Goal: Task Accomplishment & Management: Complete application form

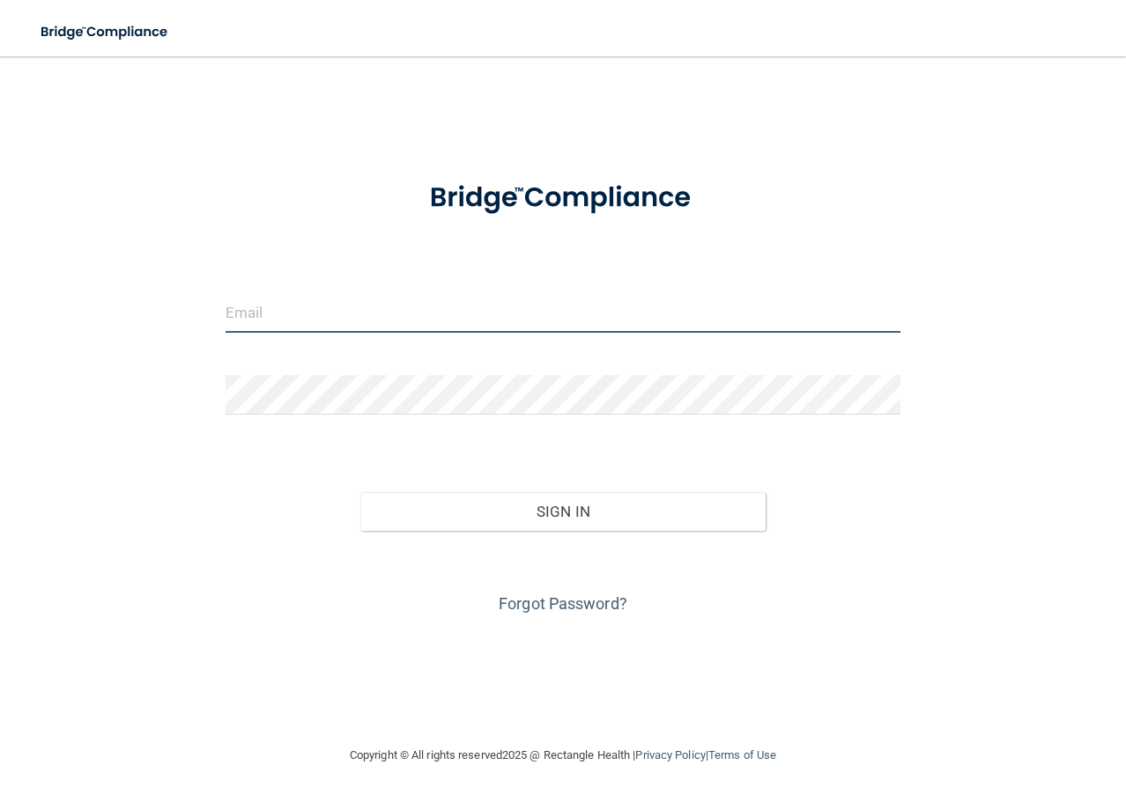
click at [362, 328] on input "email" at bounding box center [563, 313] width 676 height 40
type input "[PERSON_NAME][EMAIL_ADDRESS][DOMAIN_NAME]"
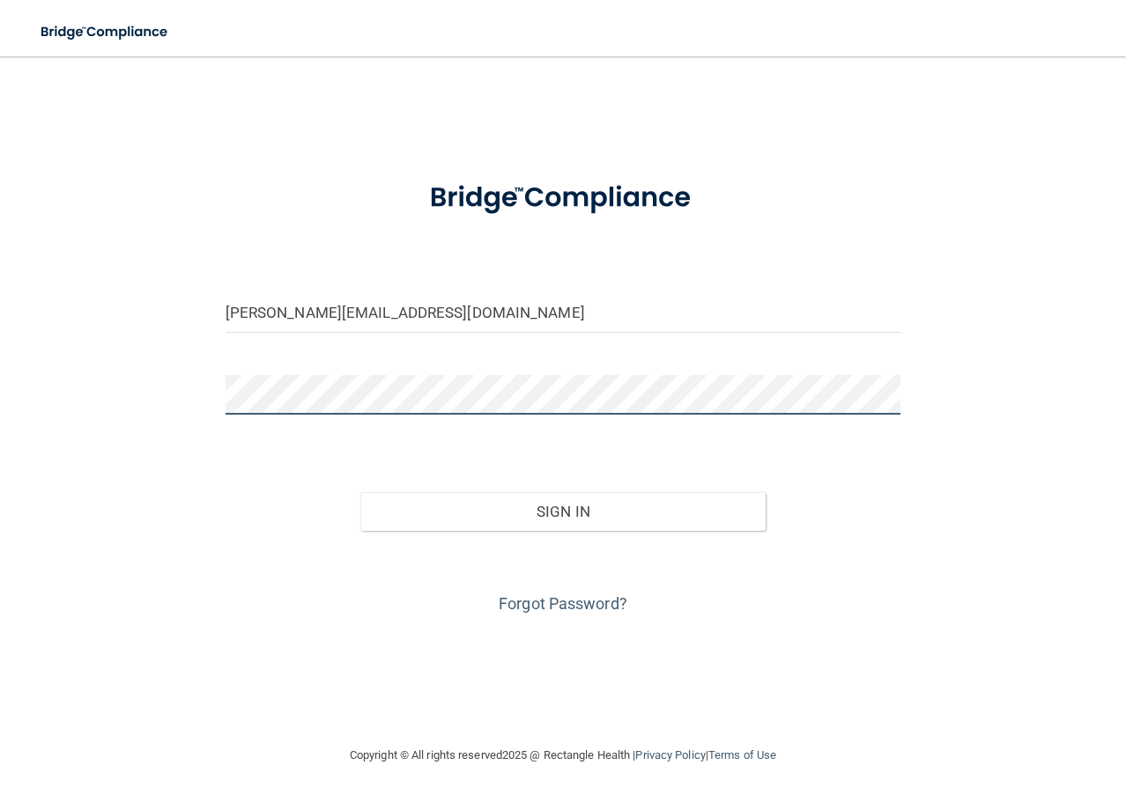
click at [360, 492] on button "Sign In" at bounding box center [562, 511] width 405 height 39
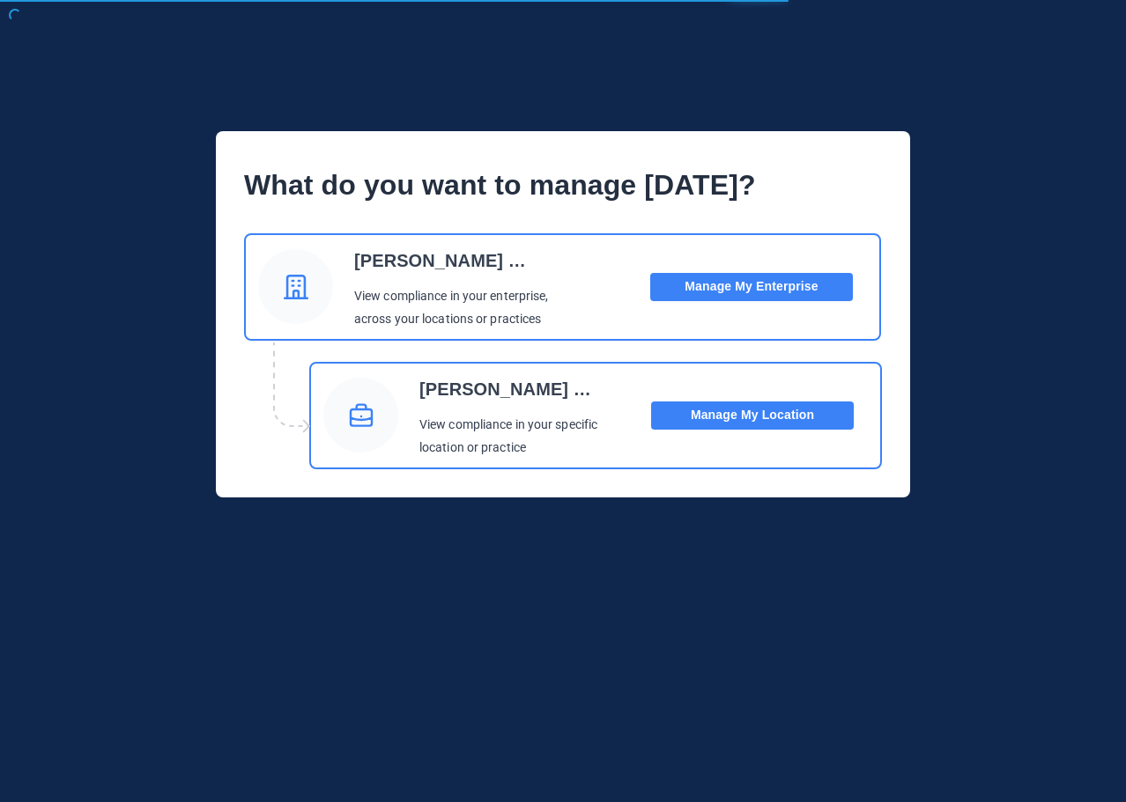
click at [772, 414] on button "Manage My Location" at bounding box center [752, 416] width 203 height 28
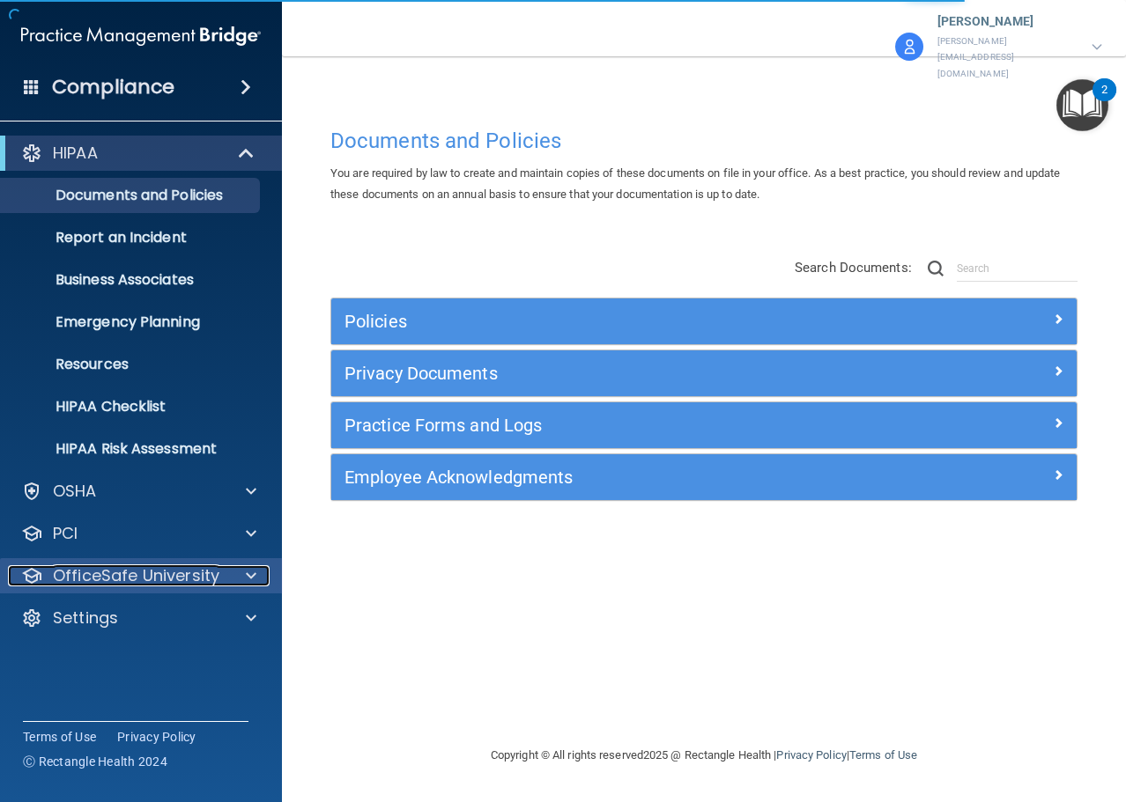
click at [142, 582] on p "OfficeSafe University" at bounding box center [136, 575] width 166 height 21
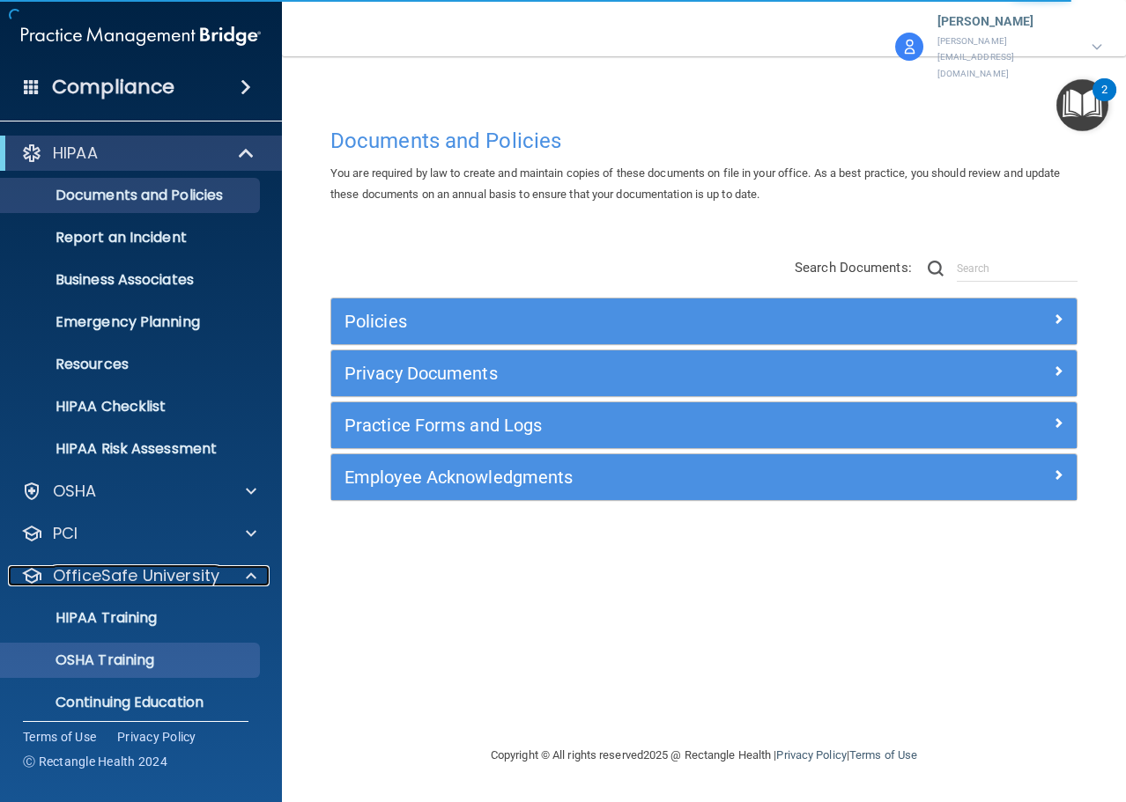
scroll to position [55, 0]
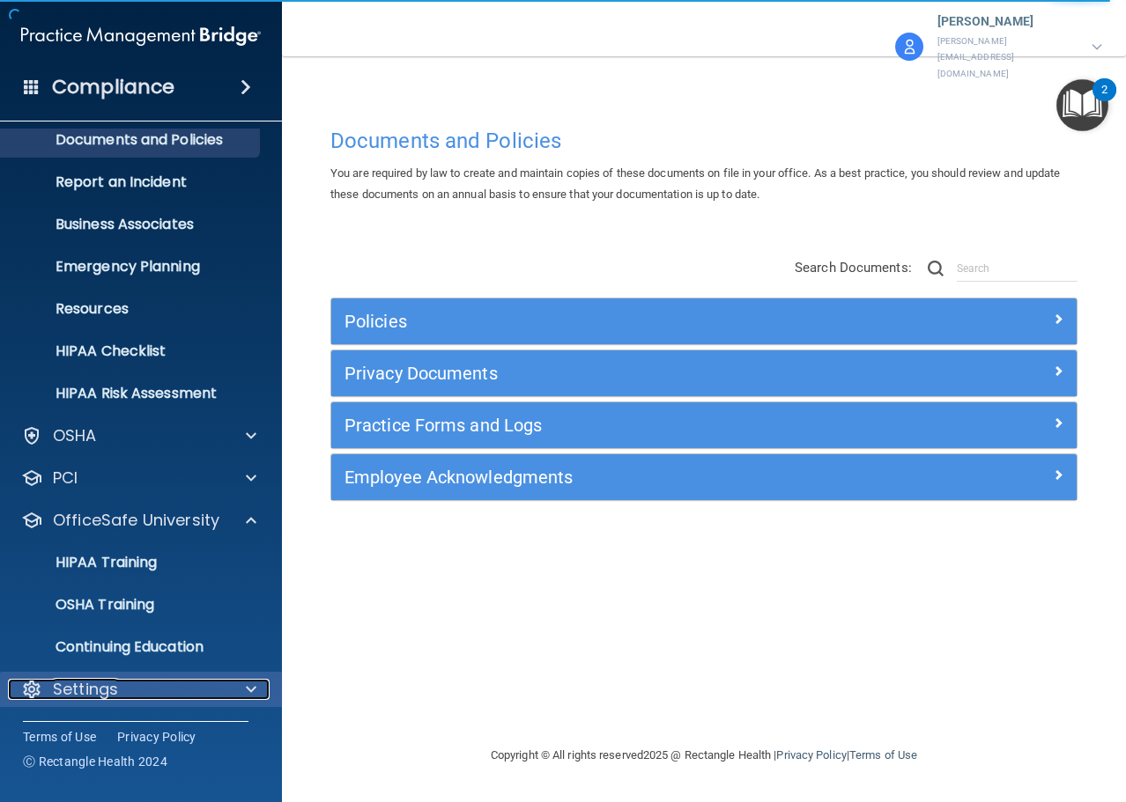
click at [110, 689] on p "Settings" at bounding box center [85, 689] width 65 height 21
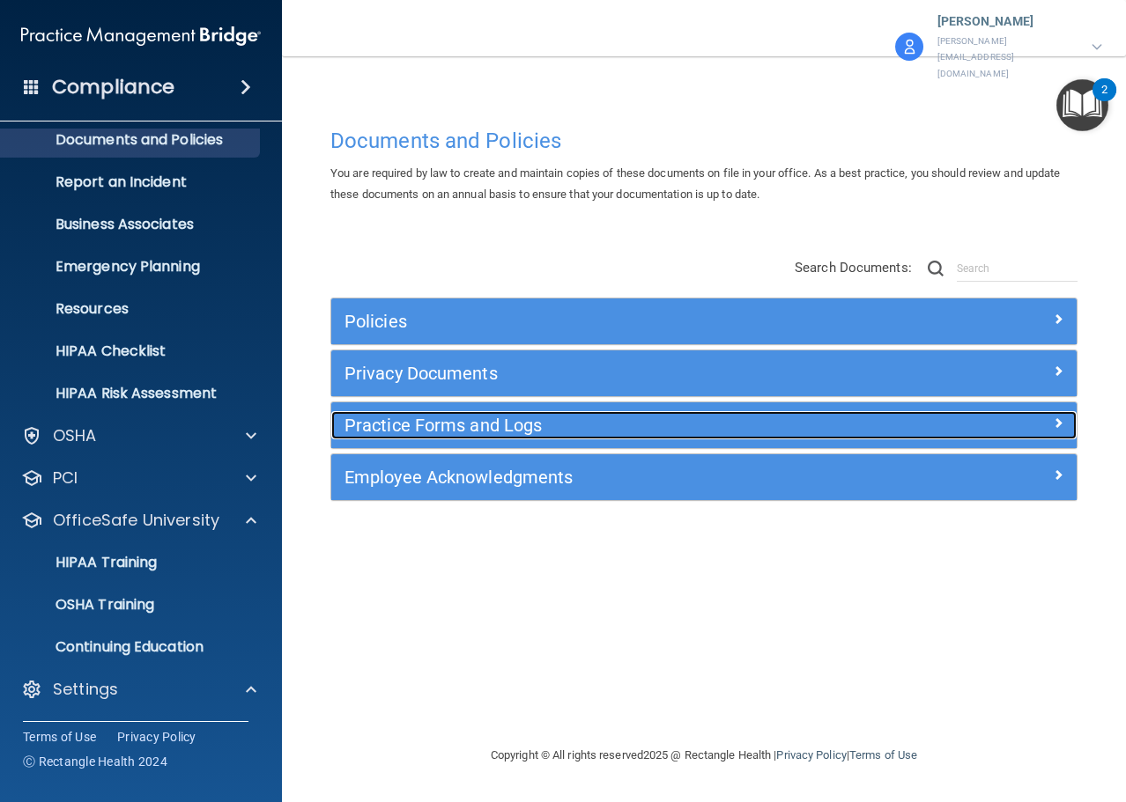
click at [576, 416] on h5 "Practice Forms and Logs" at bounding box center [610, 425] width 533 height 19
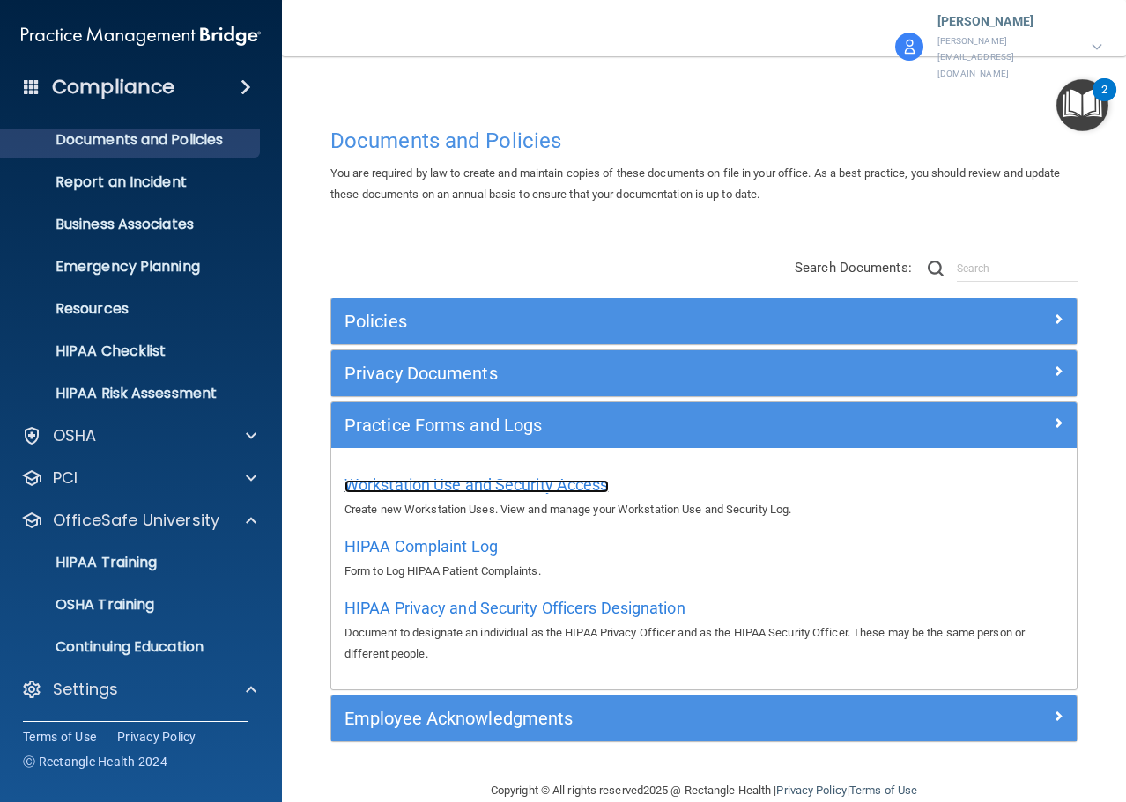
click at [499, 476] on span "Workstation Use and Security Access" at bounding box center [476, 485] width 264 height 18
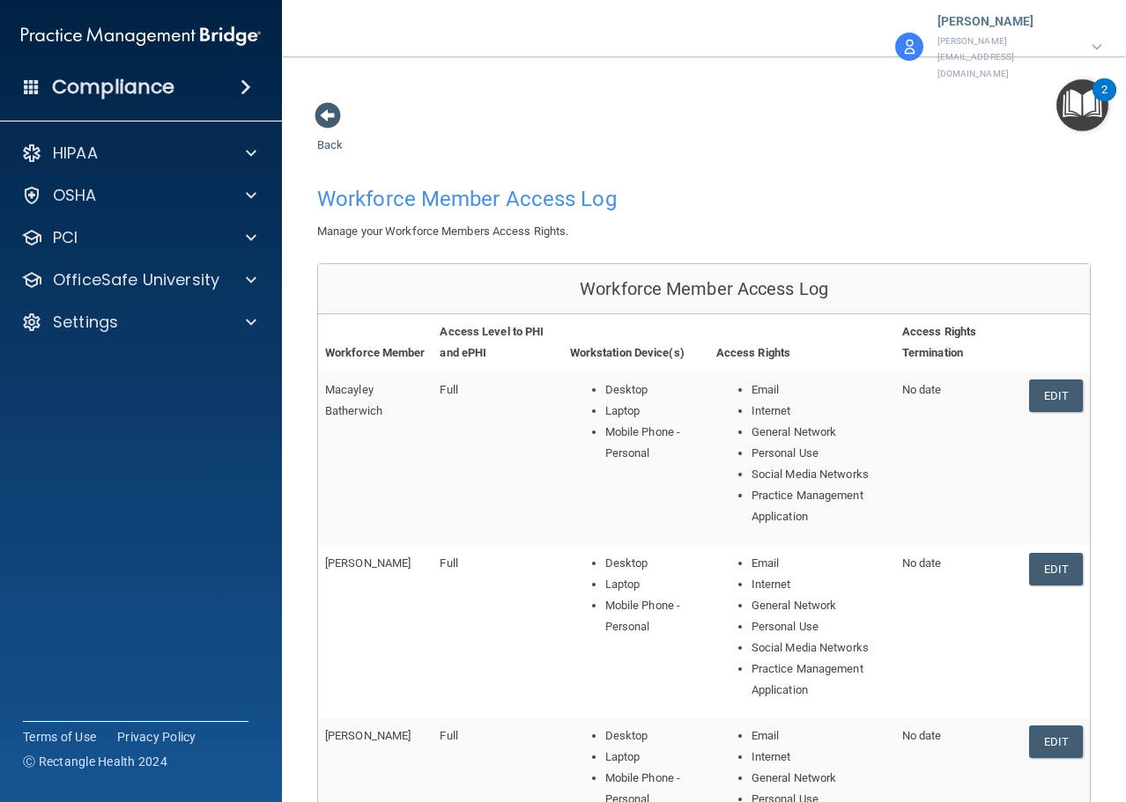
scroll to position [528, 0]
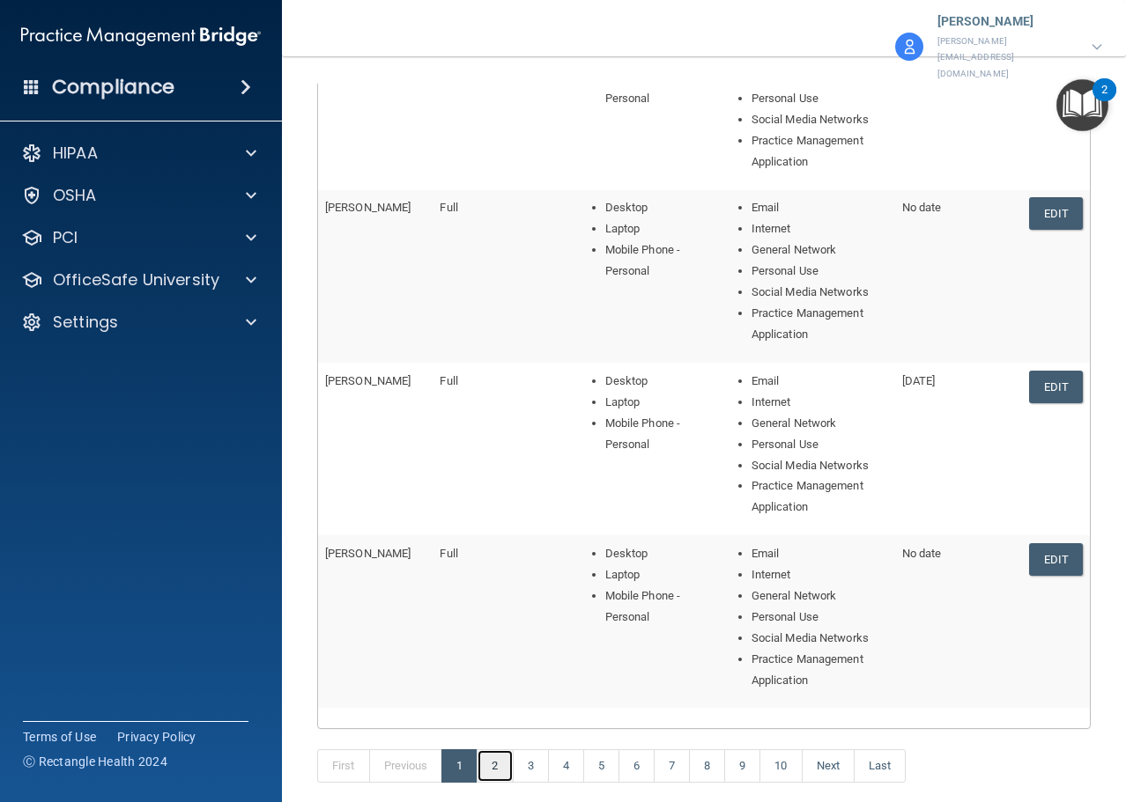
click at [491, 750] on link "2" at bounding box center [494, 766] width 36 height 33
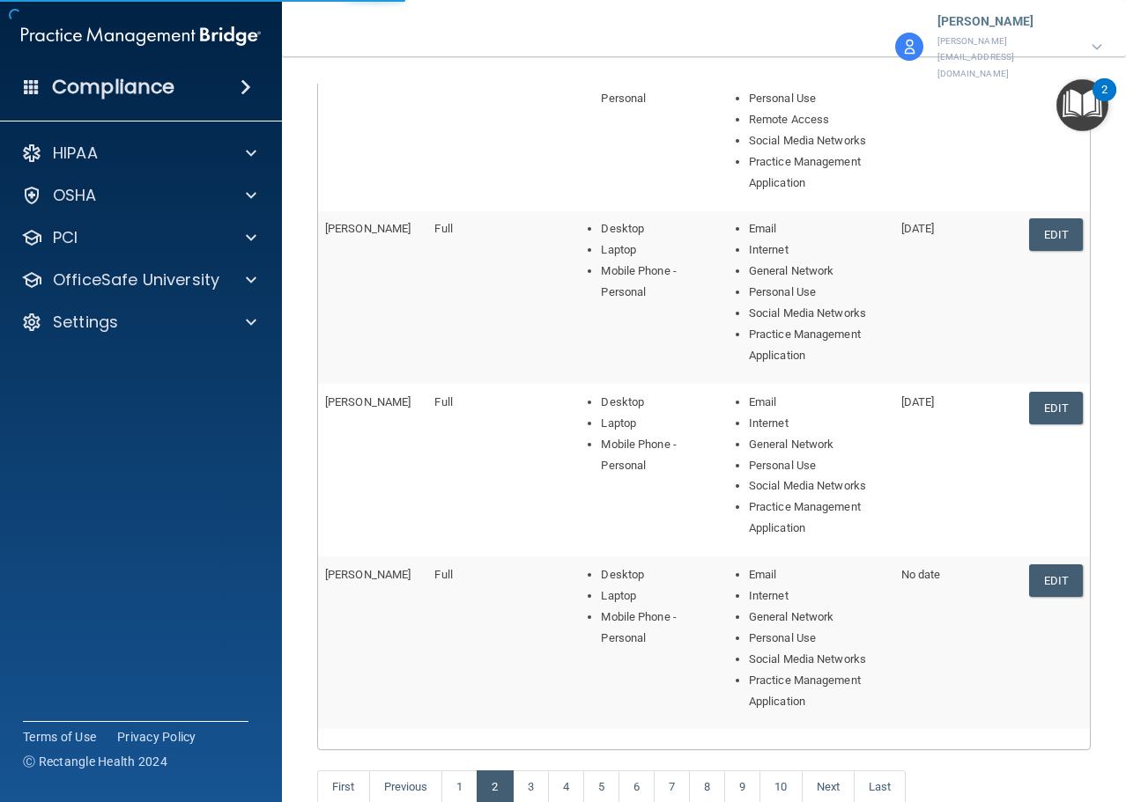
scroll to position [687, 0]
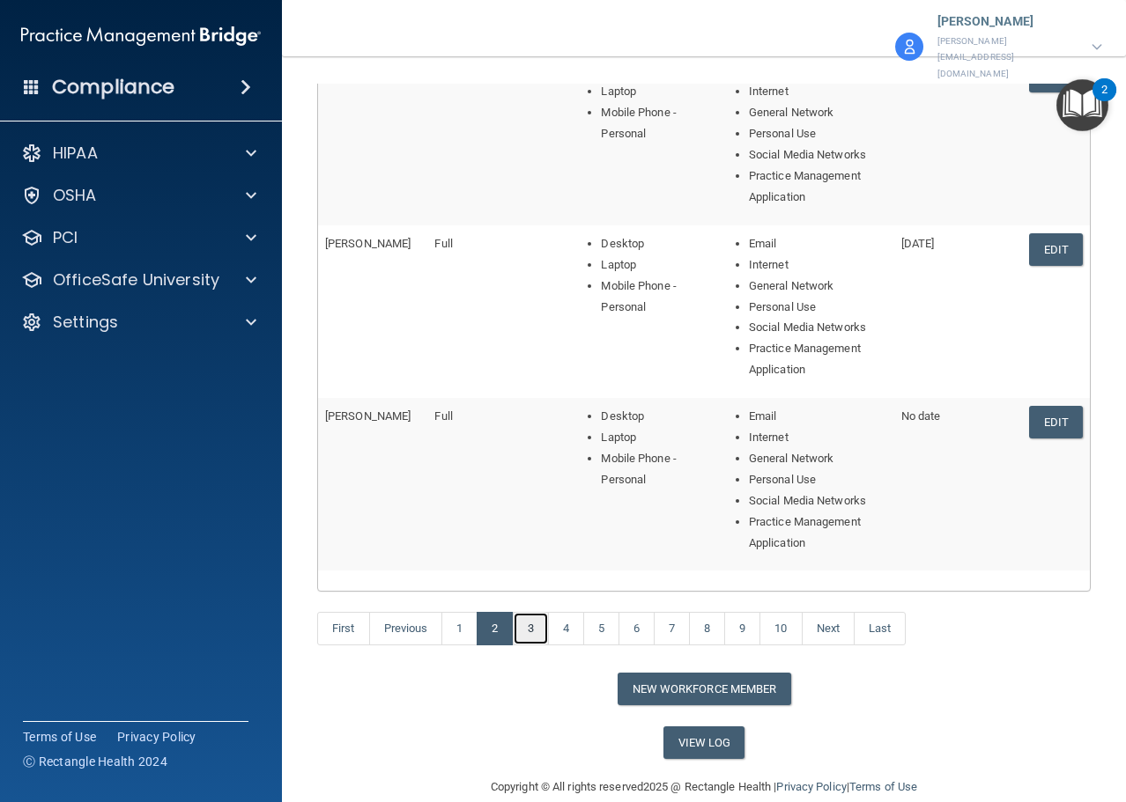
click at [530, 612] on link "3" at bounding box center [531, 628] width 36 height 33
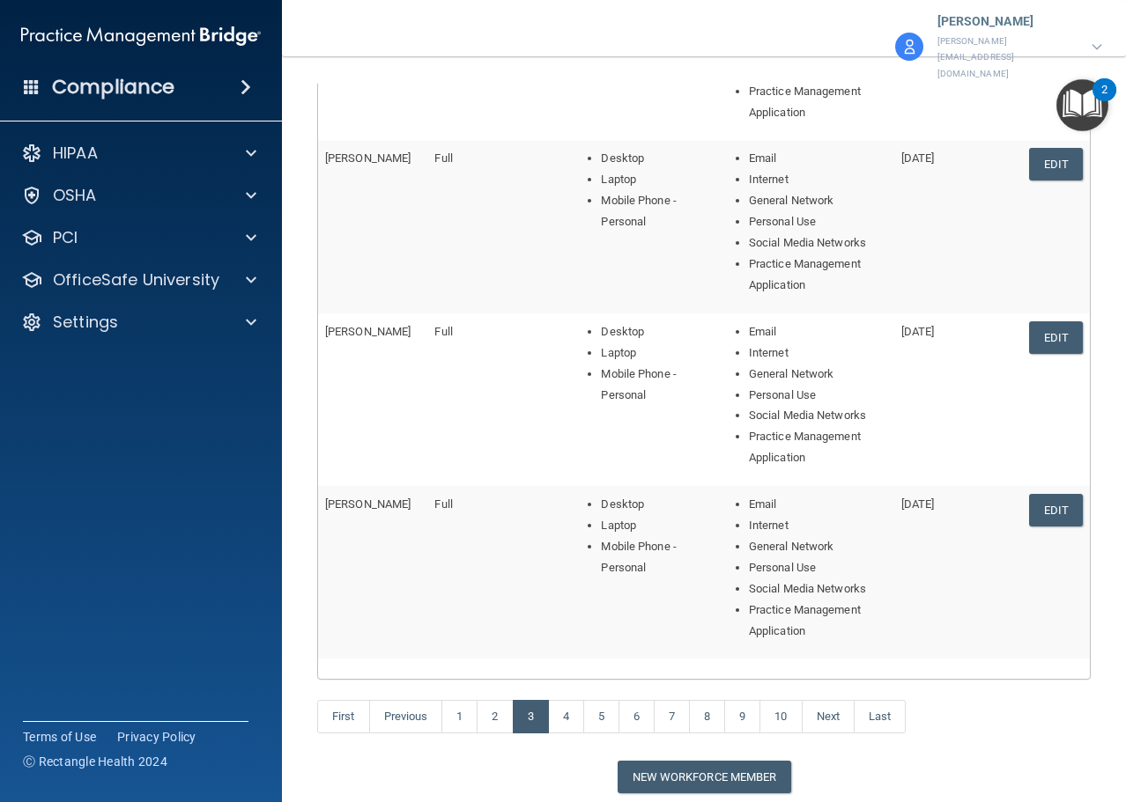
scroll to position [687, 0]
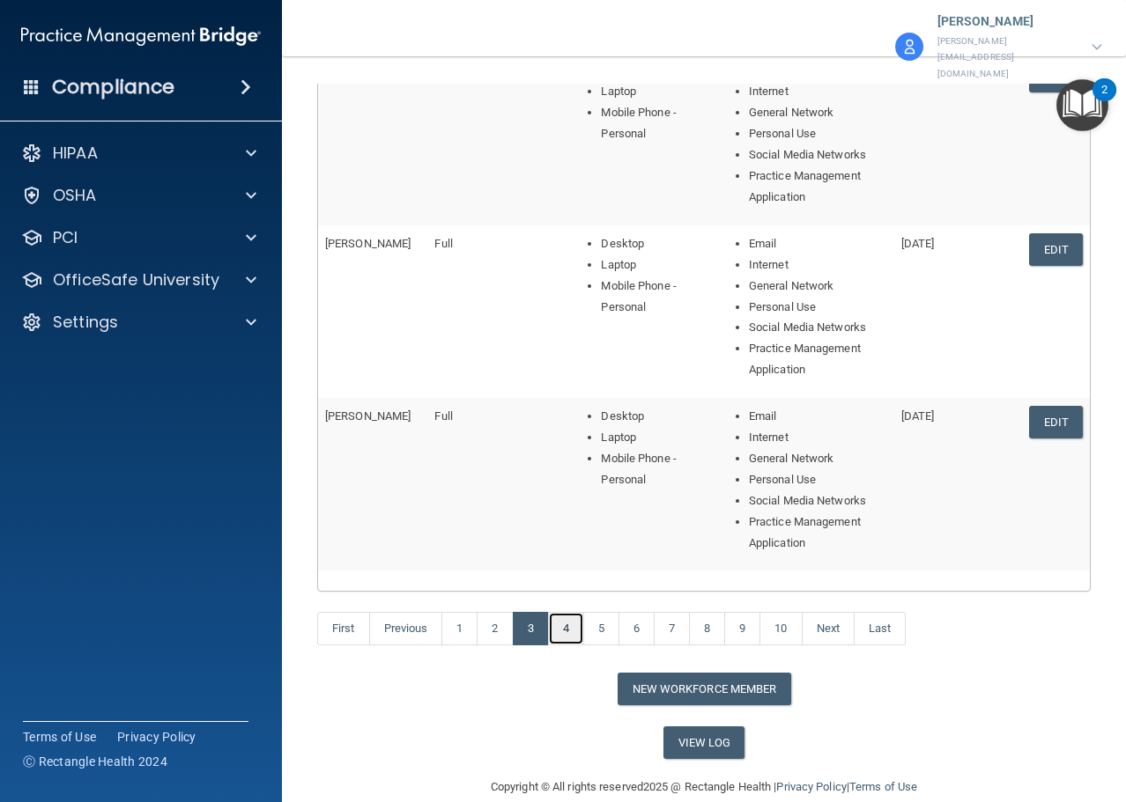
click at [562, 612] on link "4" at bounding box center [566, 628] width 36 height 33
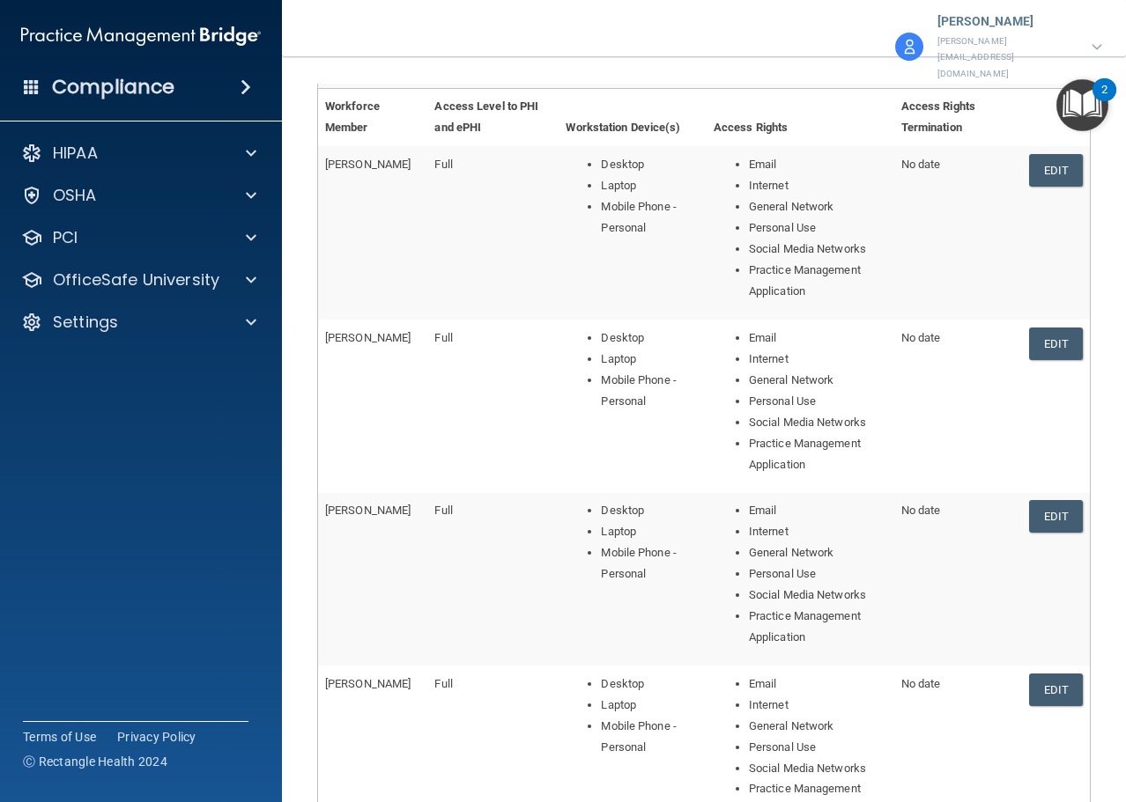
scroll to position [666, 0]
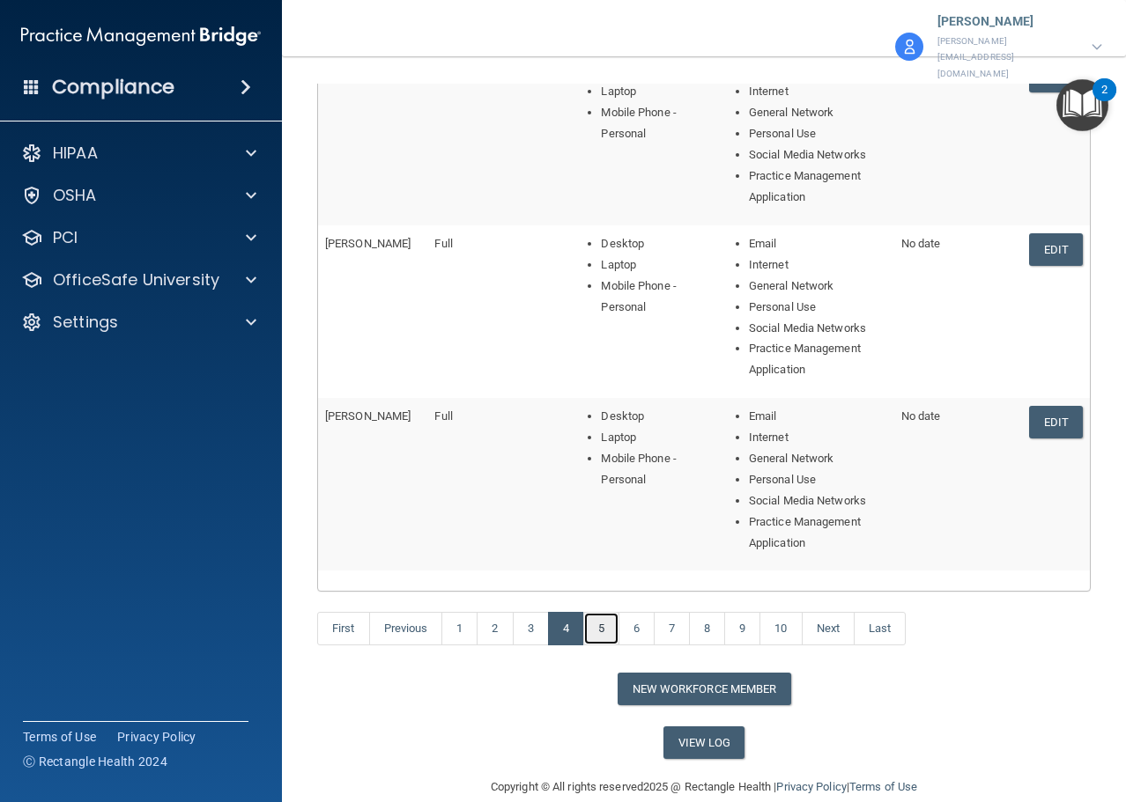
click at [596, 612] on link "5" at bounding box center [601, 628] width 36 height 33
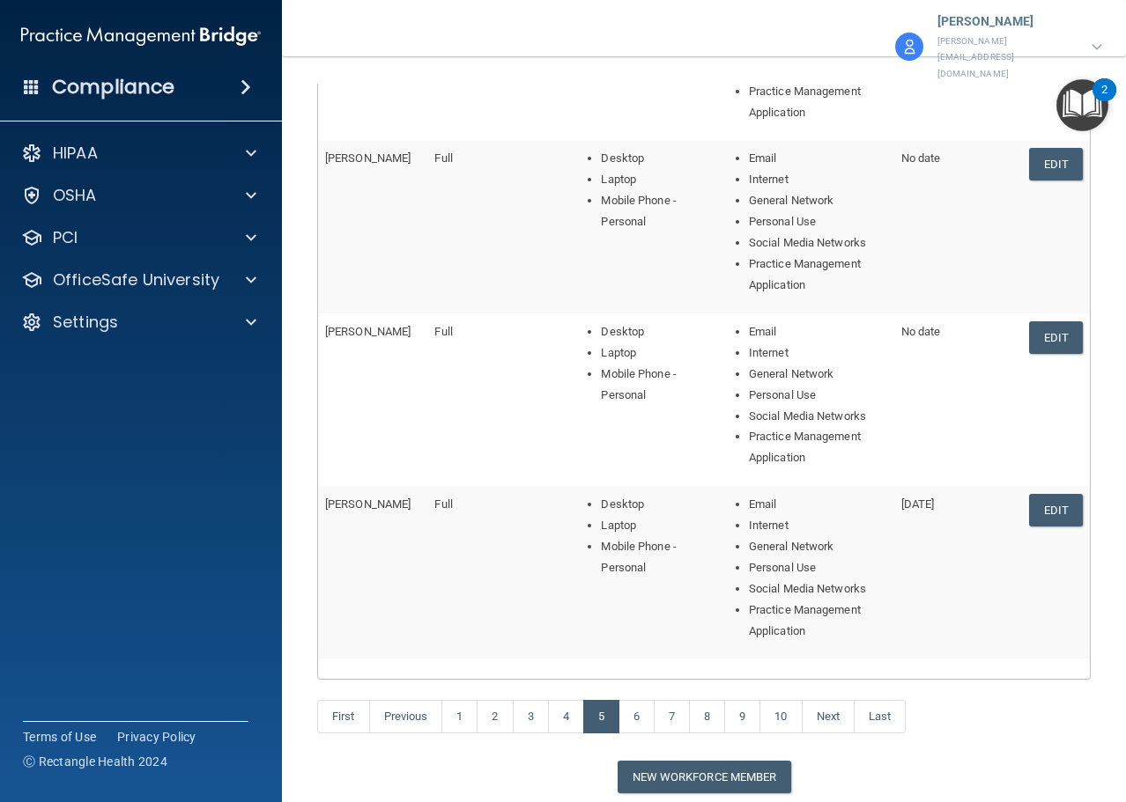
scroll to position [666, 0]
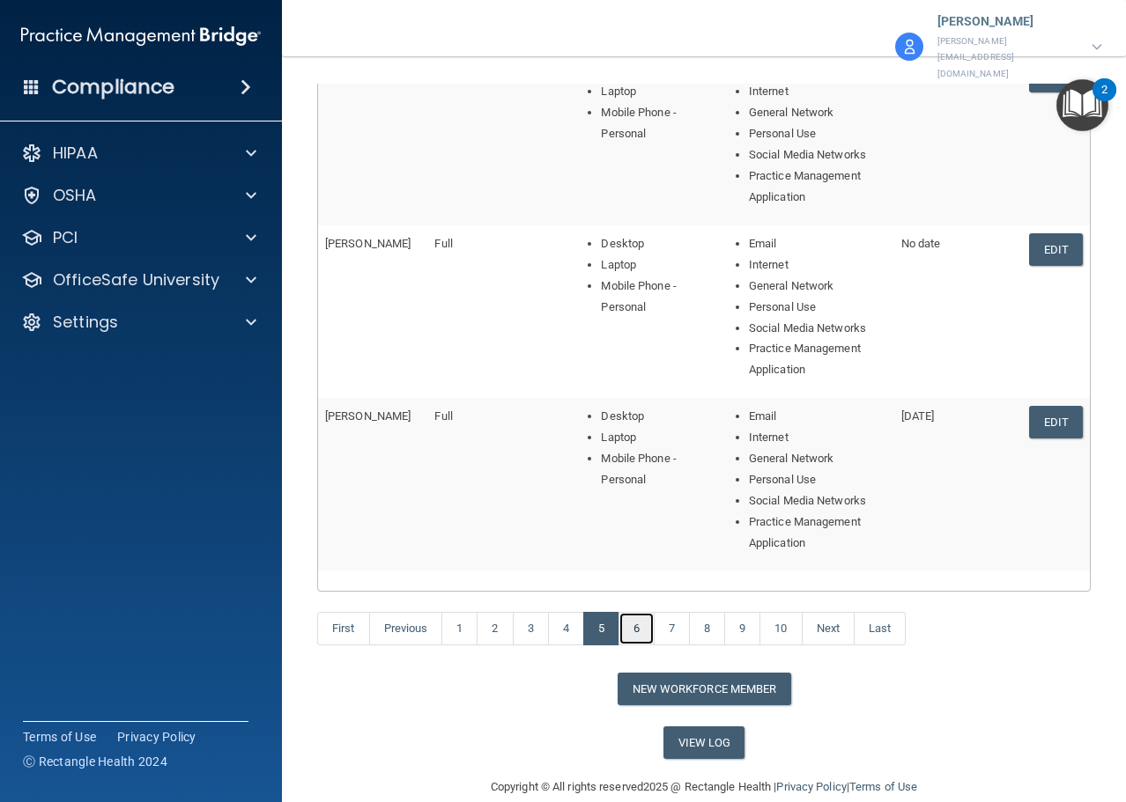
click at [637, 612] on link "6" at bounding box center [636, 628] width 36 height 33
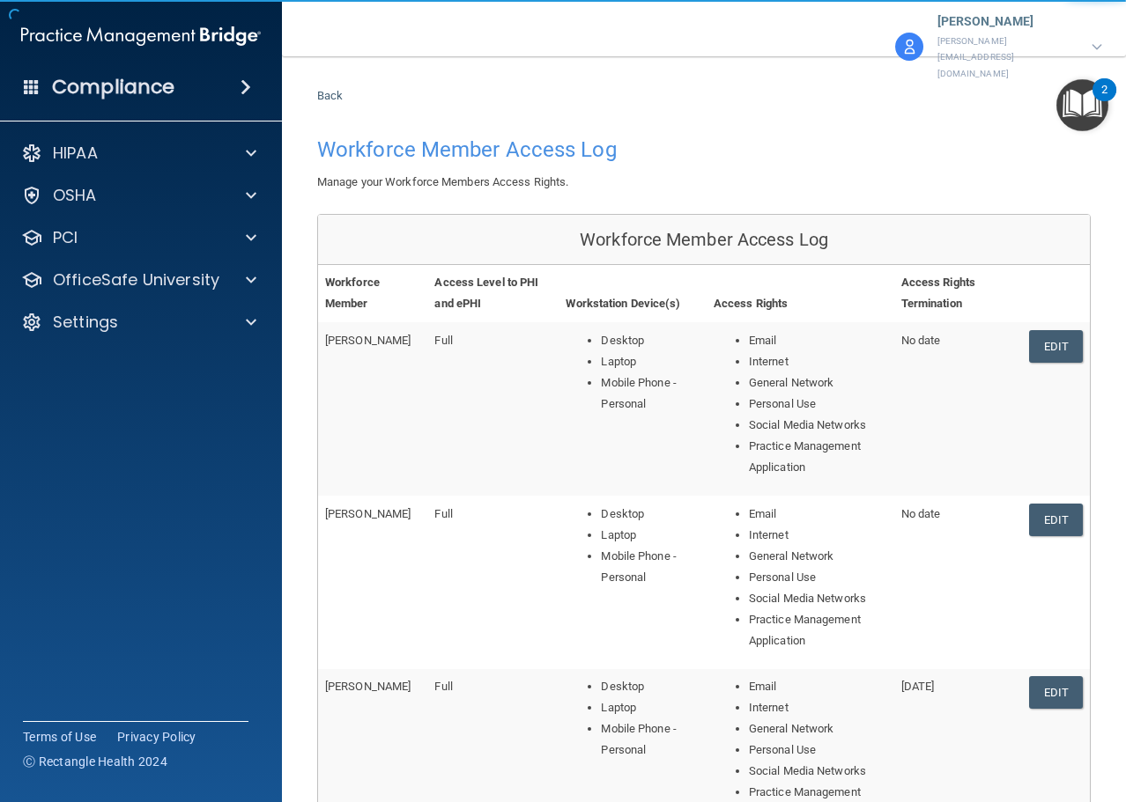
scroll to position [666, 0]
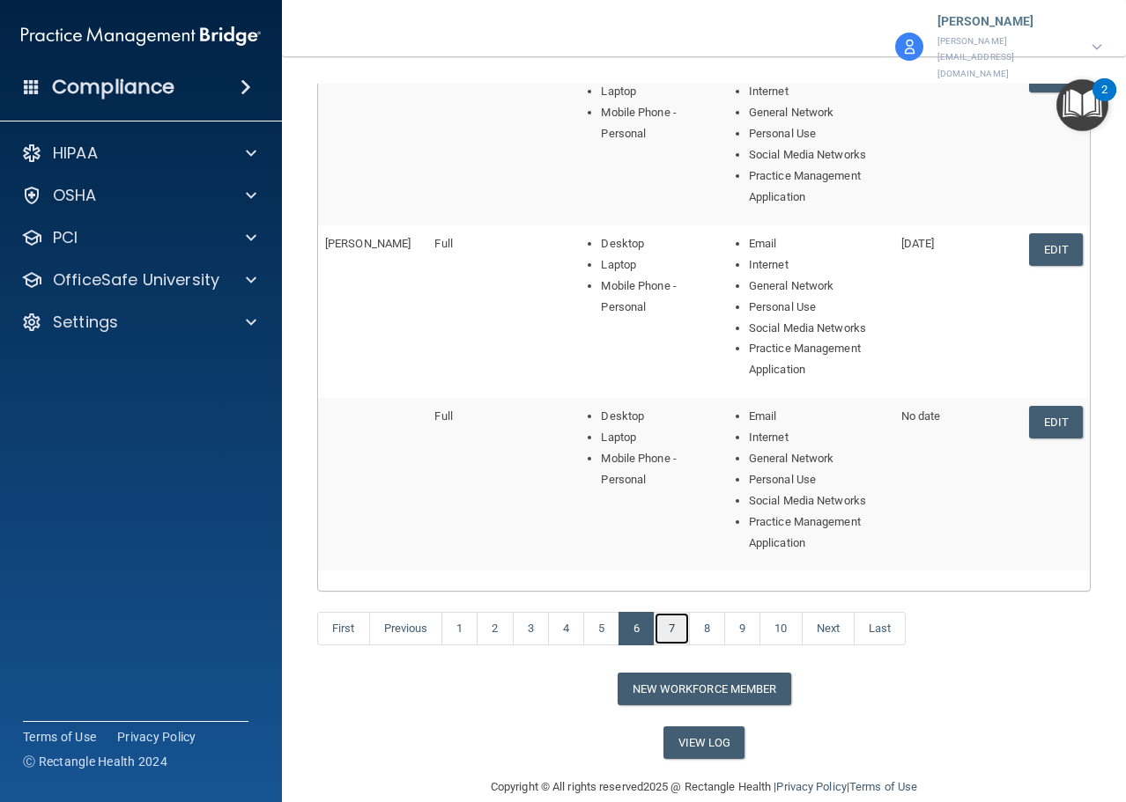
click at [664, 612] on link "7" at bounding box center [672, 628] width 36 height 33
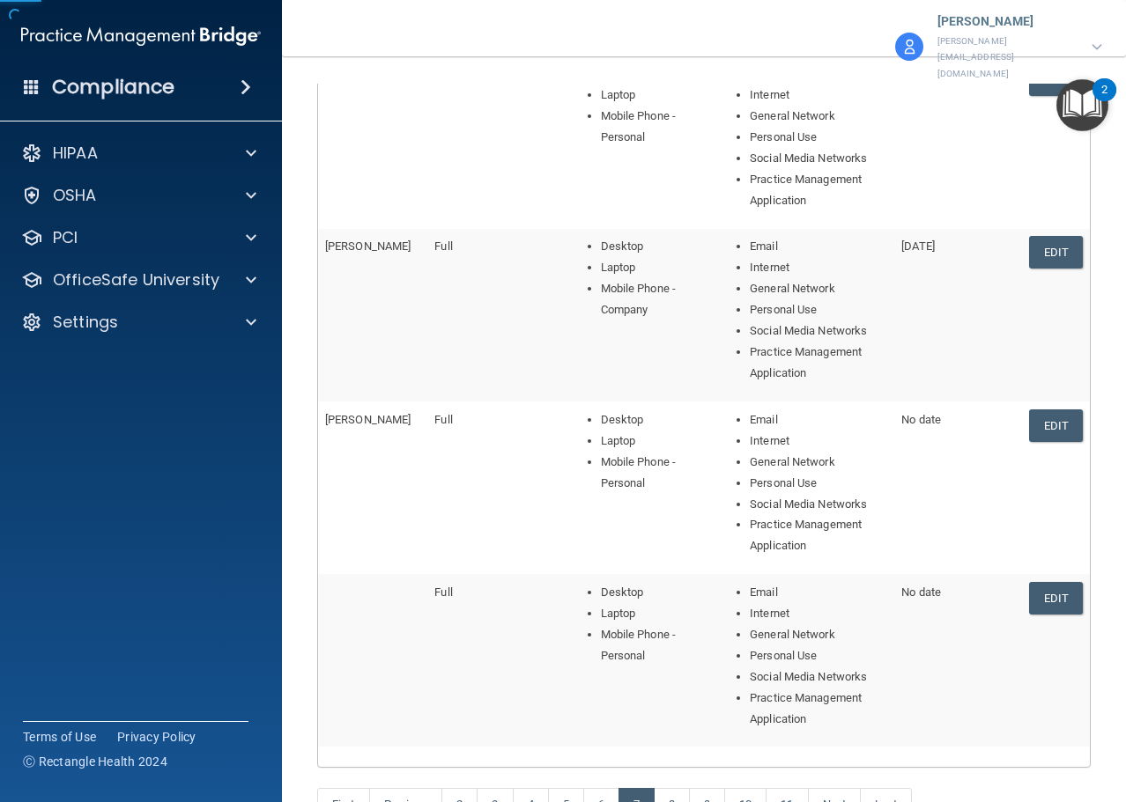
scroll to position [314, 0]
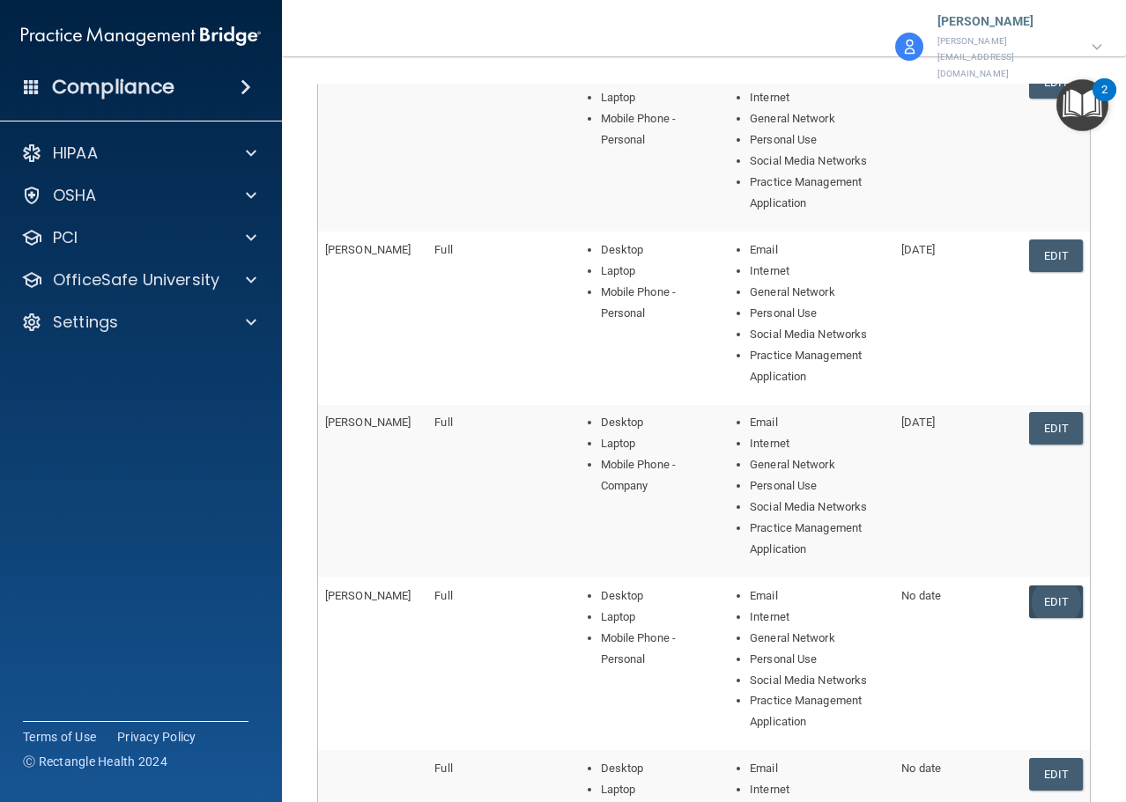
click at [1041, 586] on link "Edit" at bounding box center [1056, 602] width 54 height 33
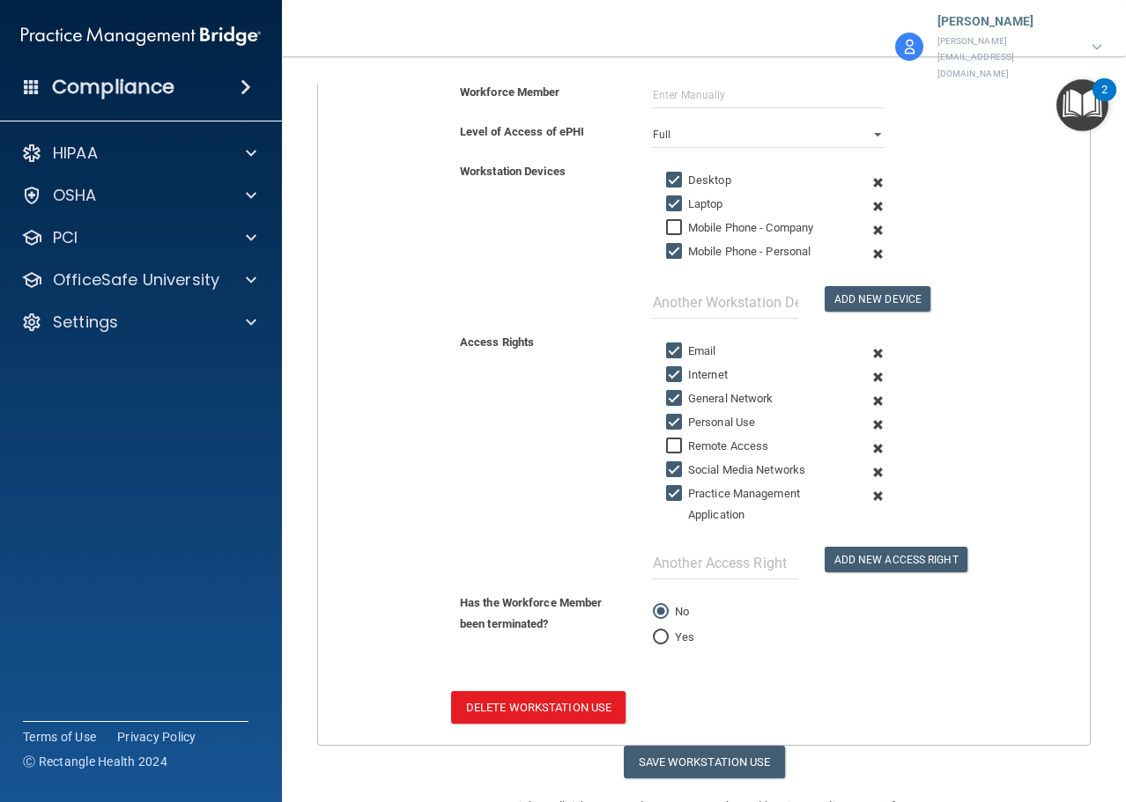
click at [657, 631] on input "Yes" at bounding box center [661, 637] width 16 height 13
radio input "true"
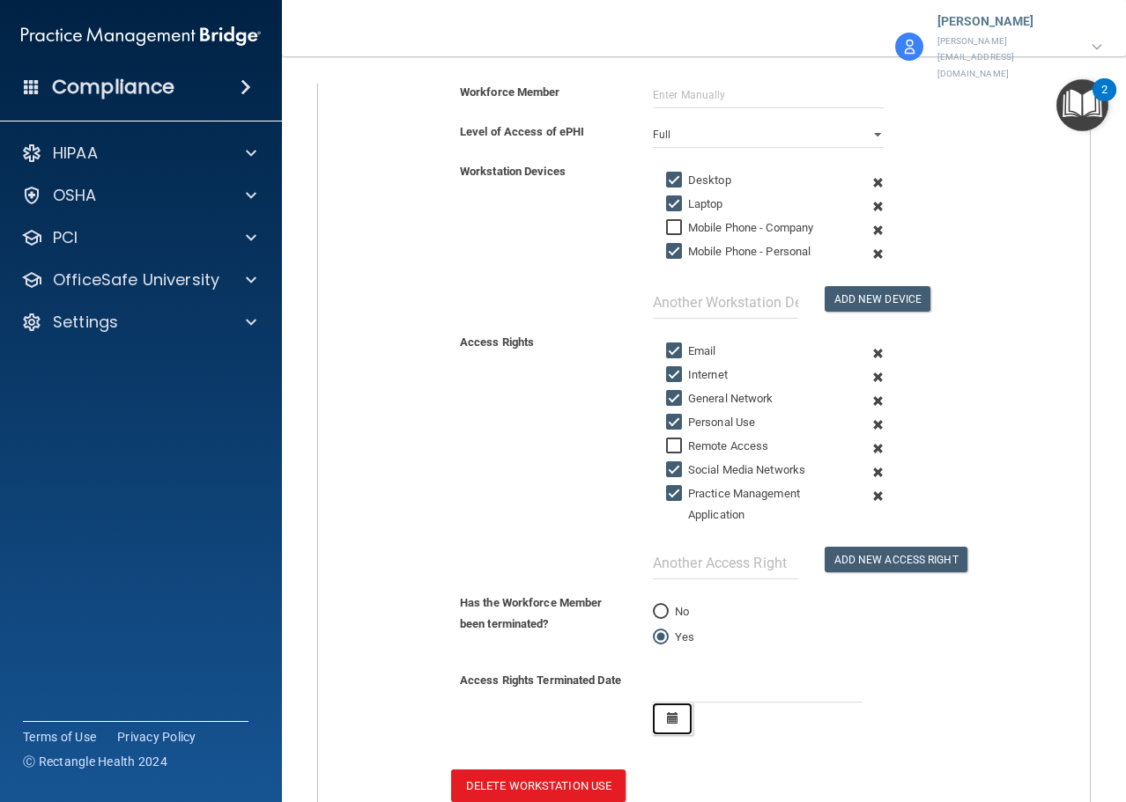
click at [668, 713] on icon "button" at bounding box center [672, 718] width 11 height 11
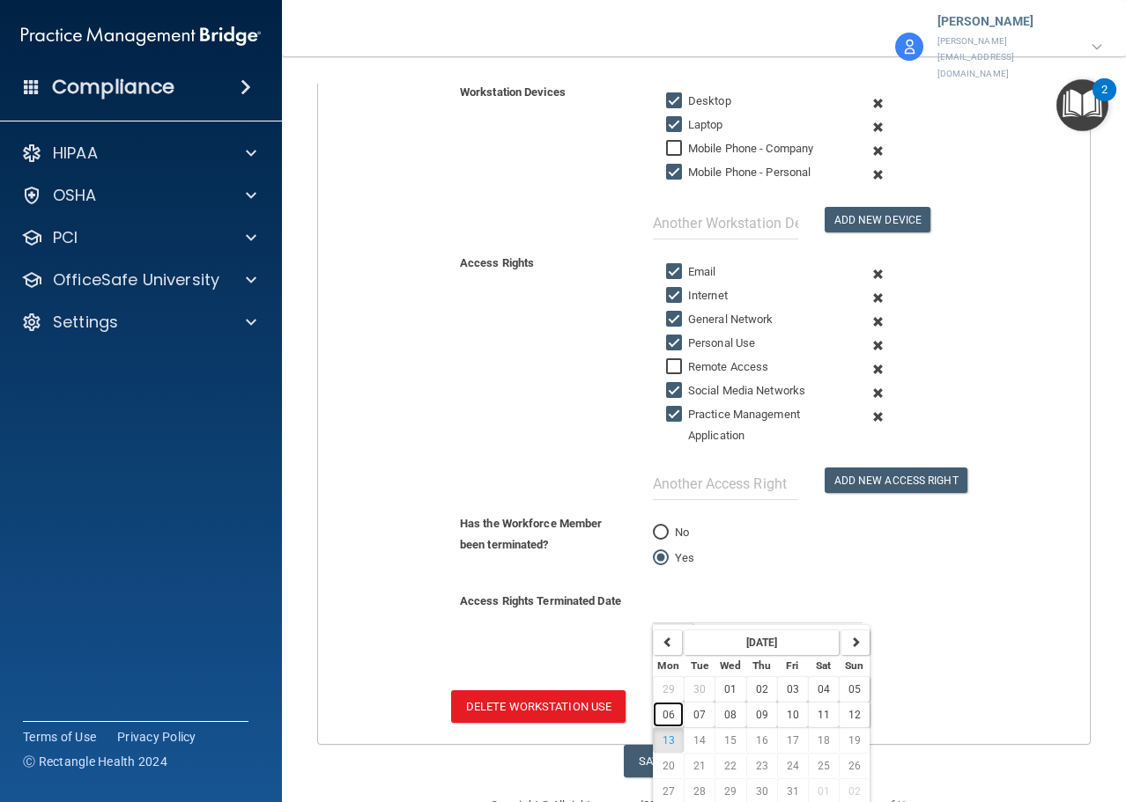
click at [668, 709] on span "06" at bounding box center [668, 715] width 12 height 12
type input "[DATE]"
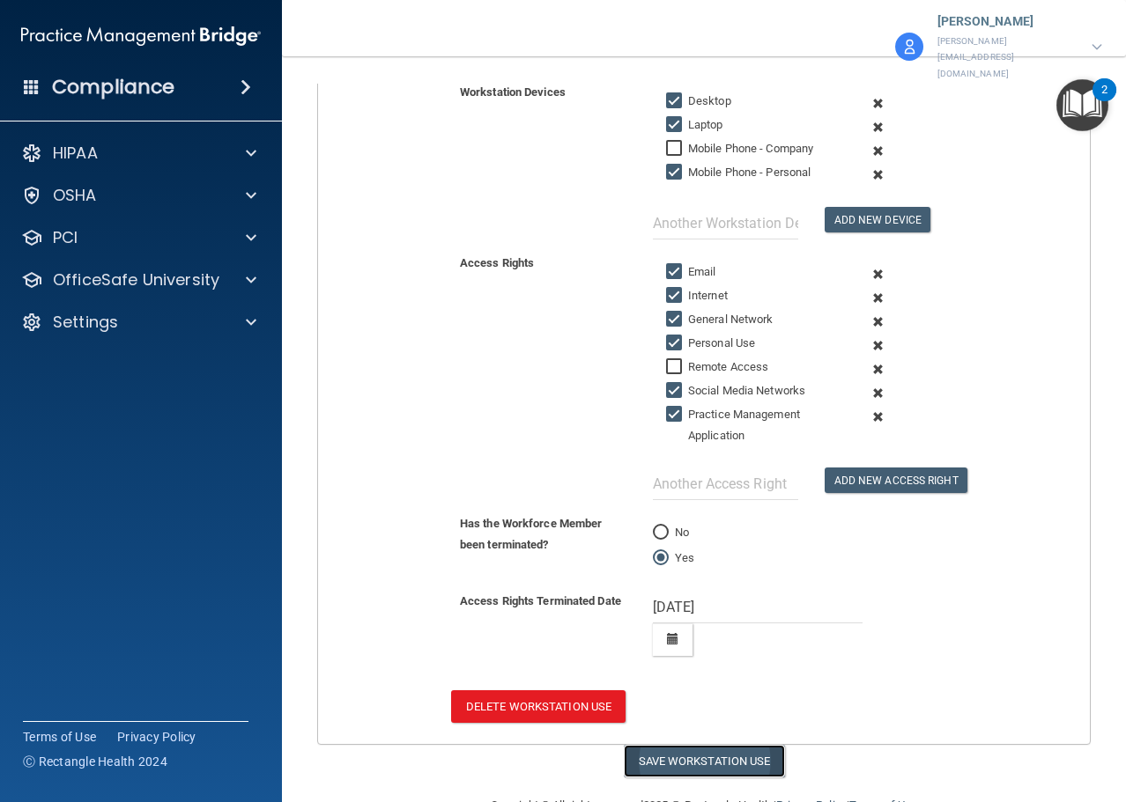
click at [704, 745] on button "Save Workstation Use" at bounding box center [704, 761] width 161 height 33
select select "? string:Full ?"
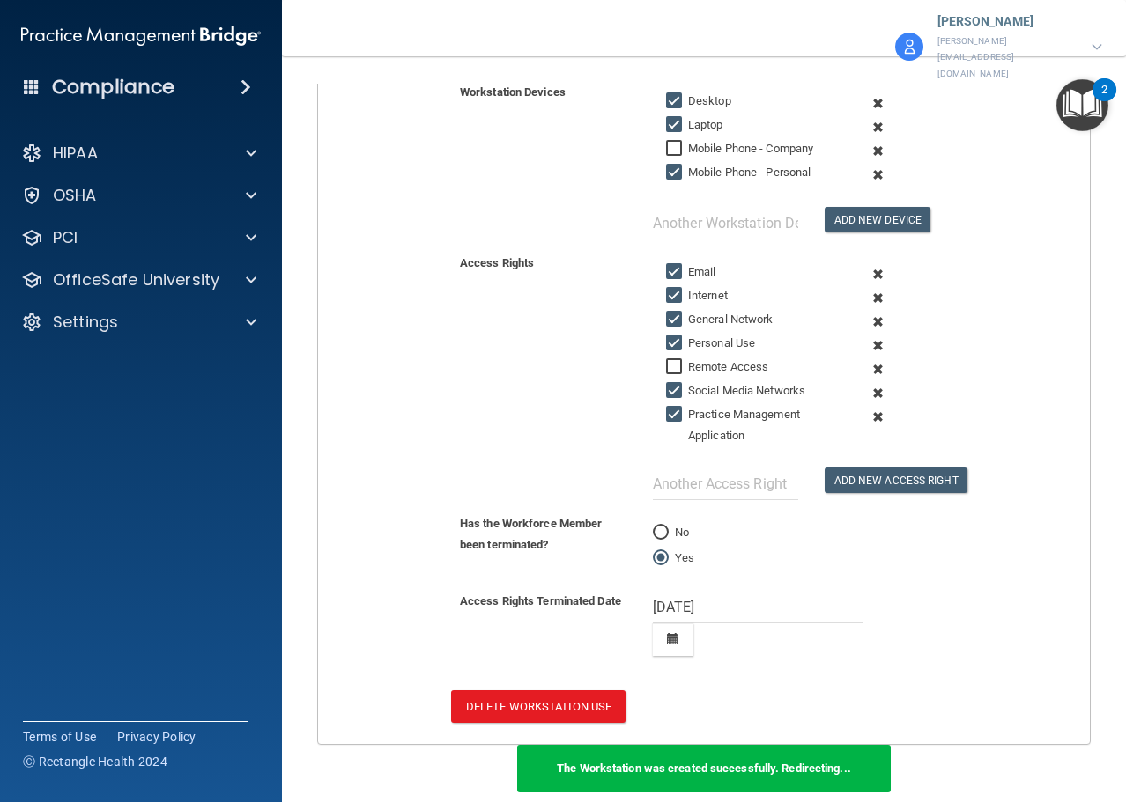
scroll to position [447, 0]
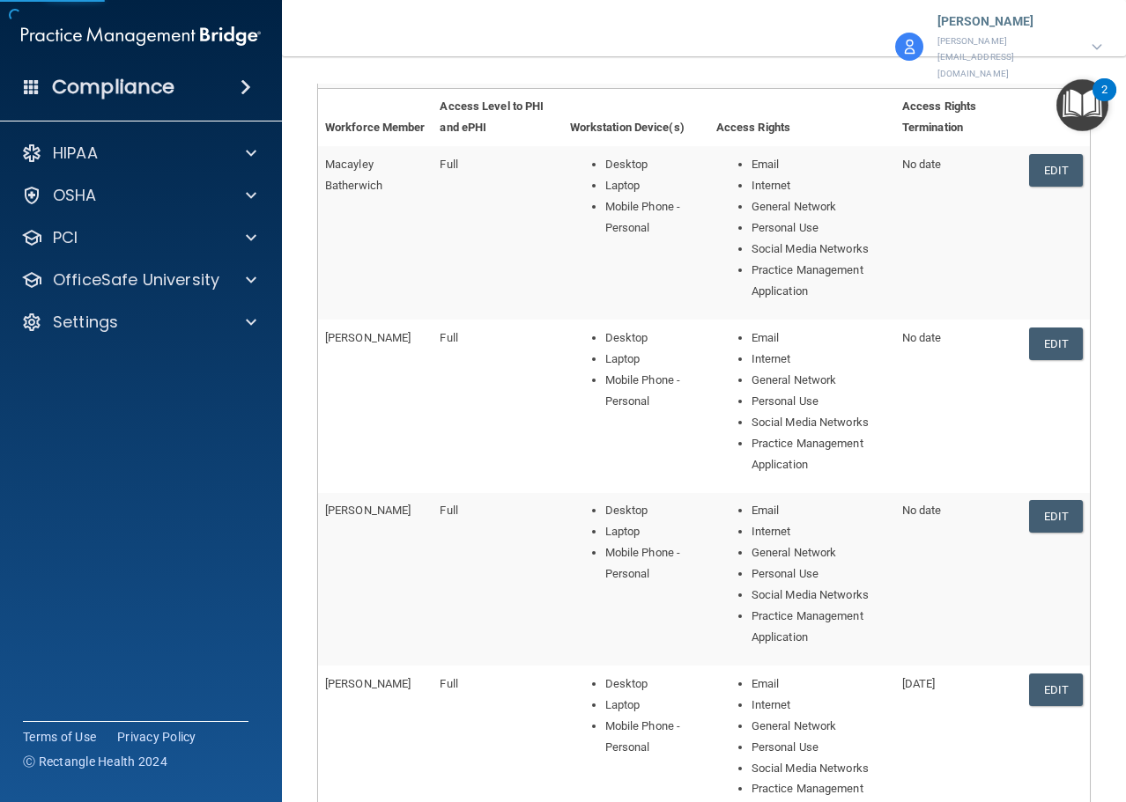
scroll to position [666, 0]
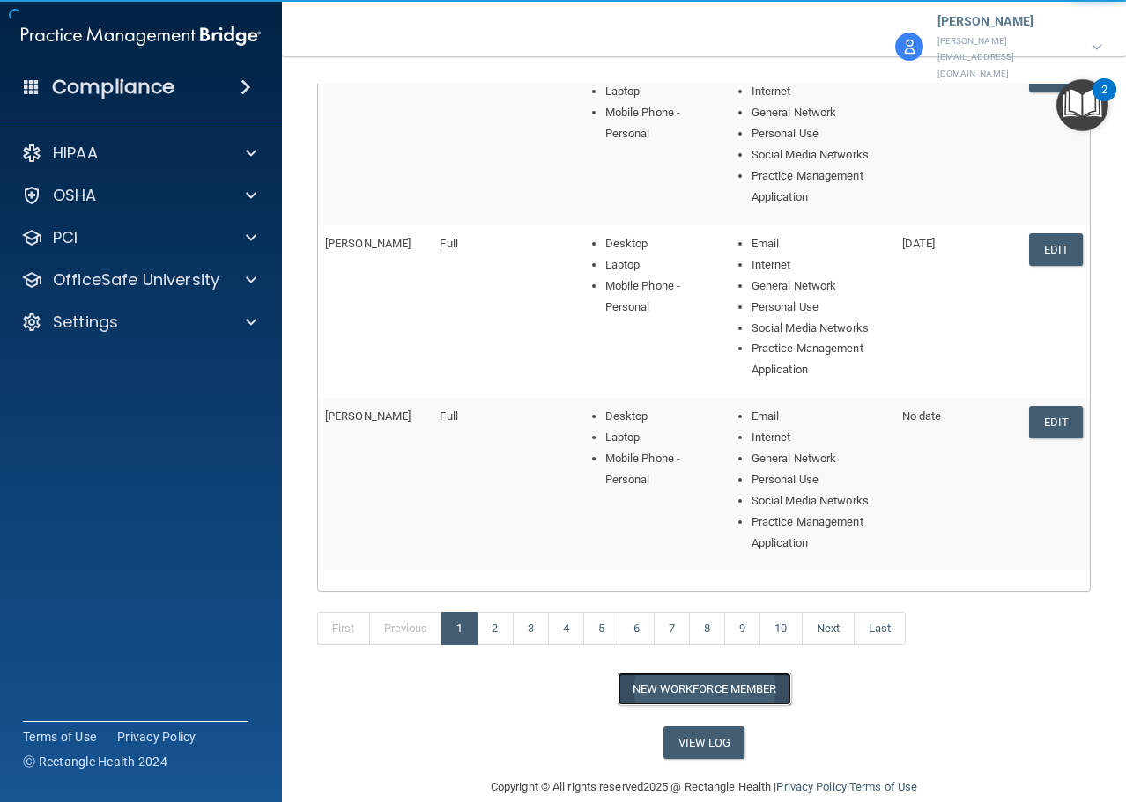
click at [685, 673] on button "New Workforce Member" at bounding box center [704, 689] width 174 height 33
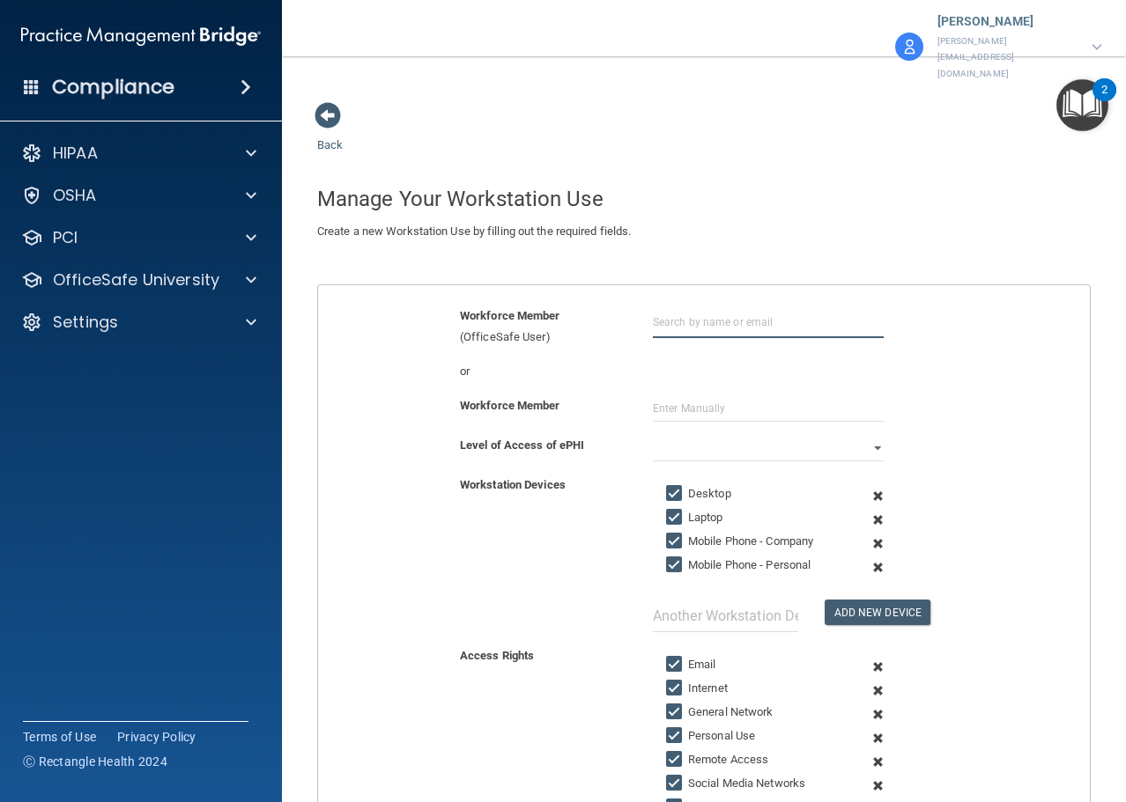
click at [712, 306] on input "text" at bounding box center [768, 322] width 231 height 33
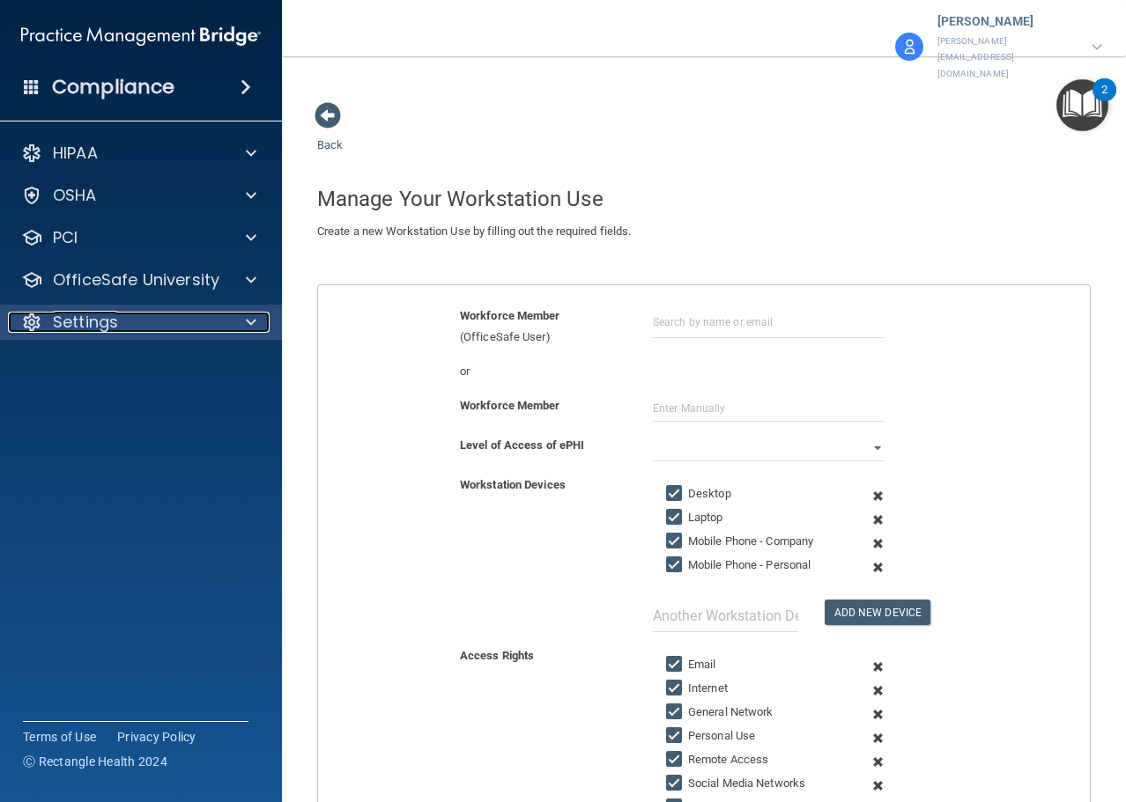
click at [94, 316] on p "Settings" at bounding box center [85, 322] width 65 height 21
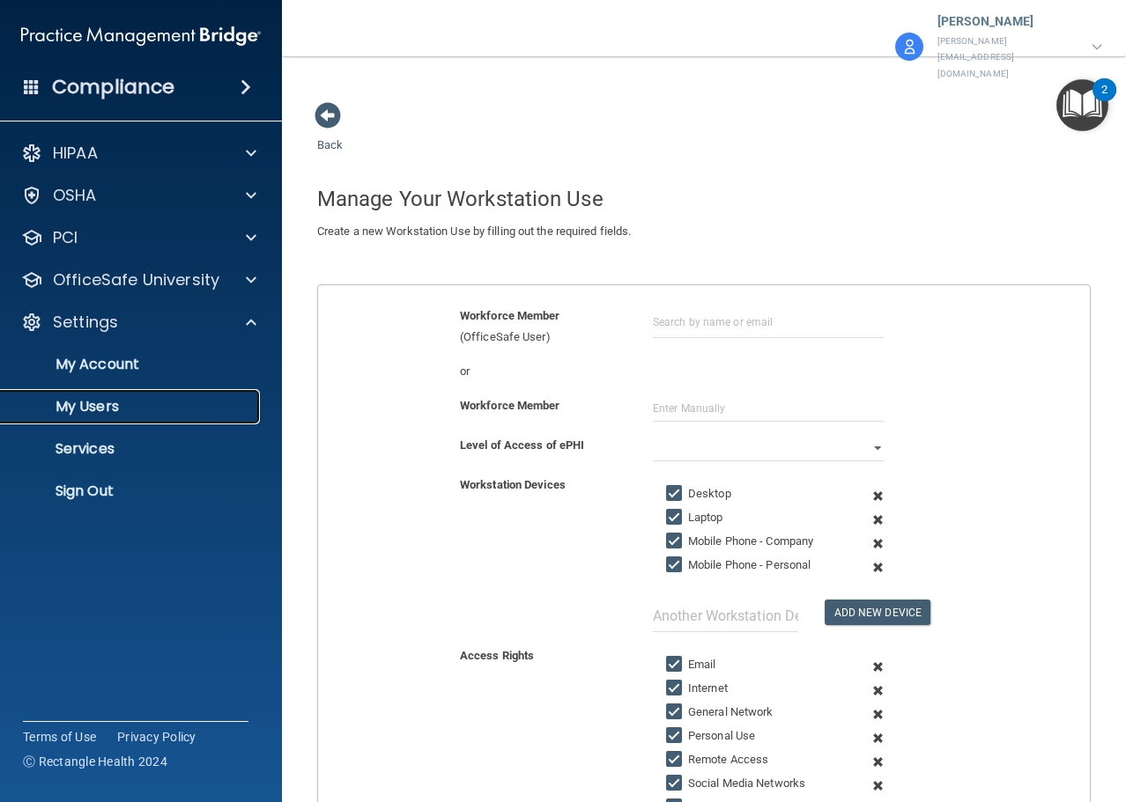
click at [91, 405] on p "My Users" at bounding box center [131, 407] width 240 height 18
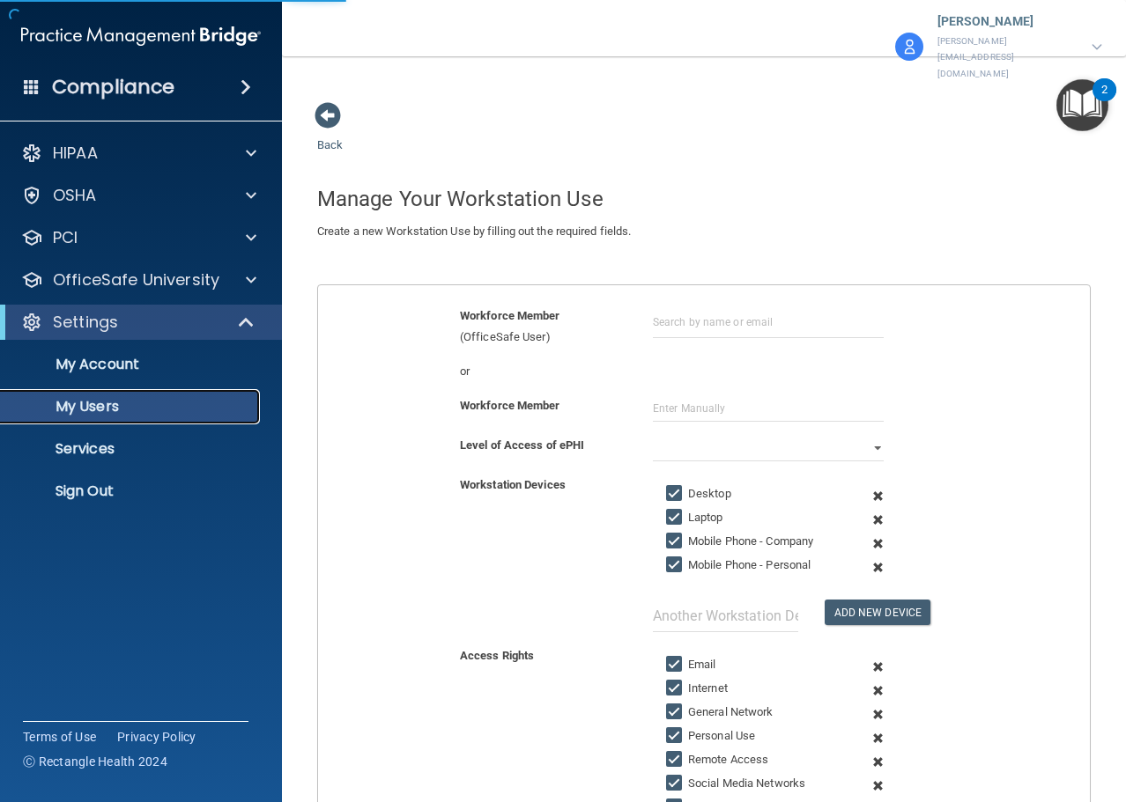
select select "20"
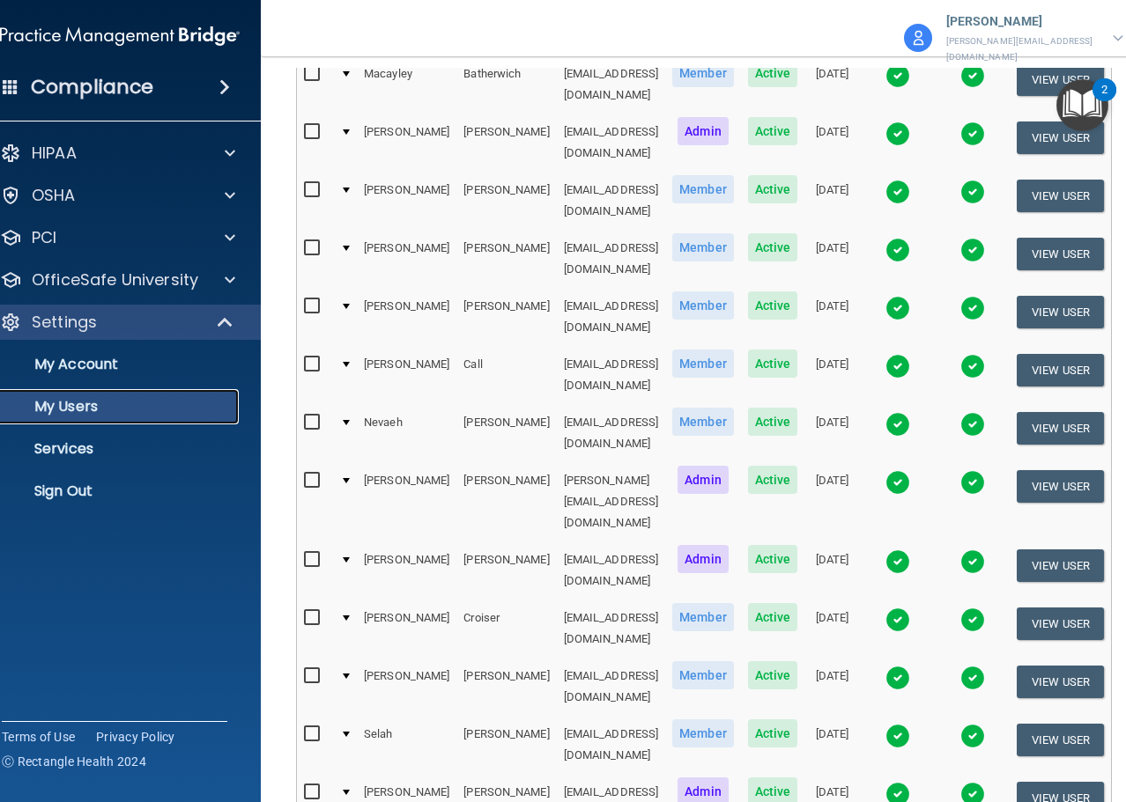
scroll to position [705, 0]
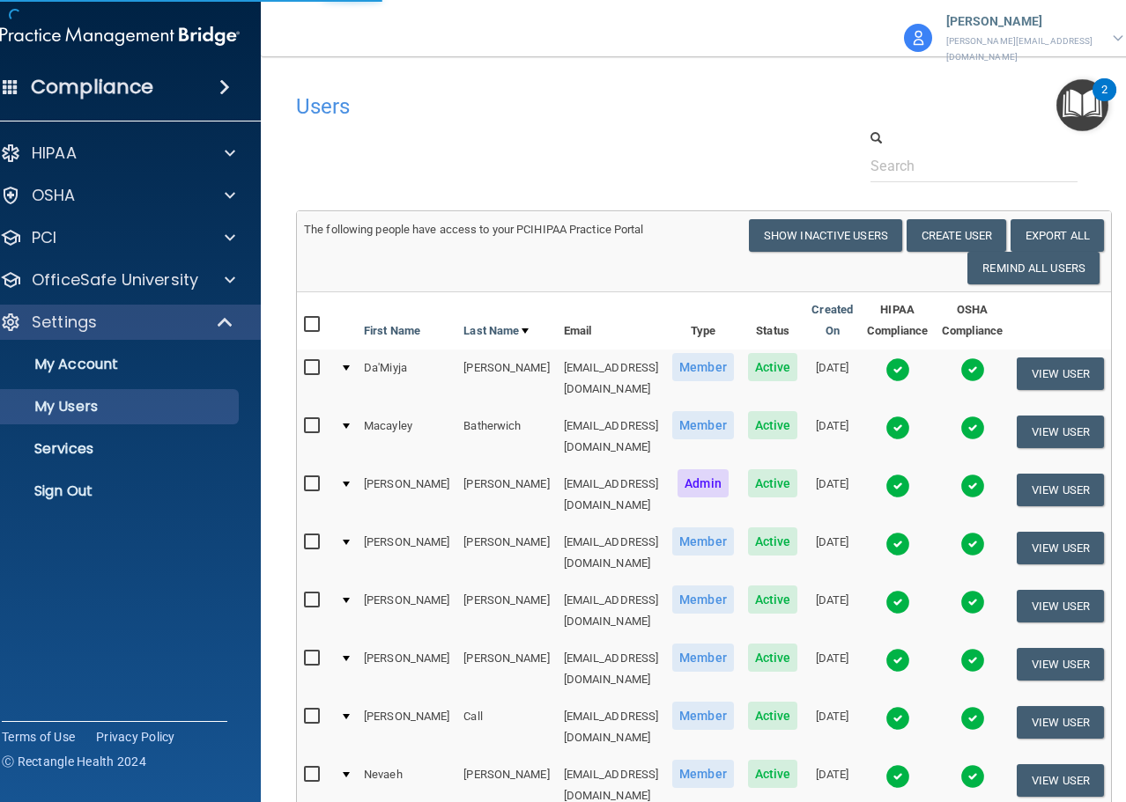
select select "20"
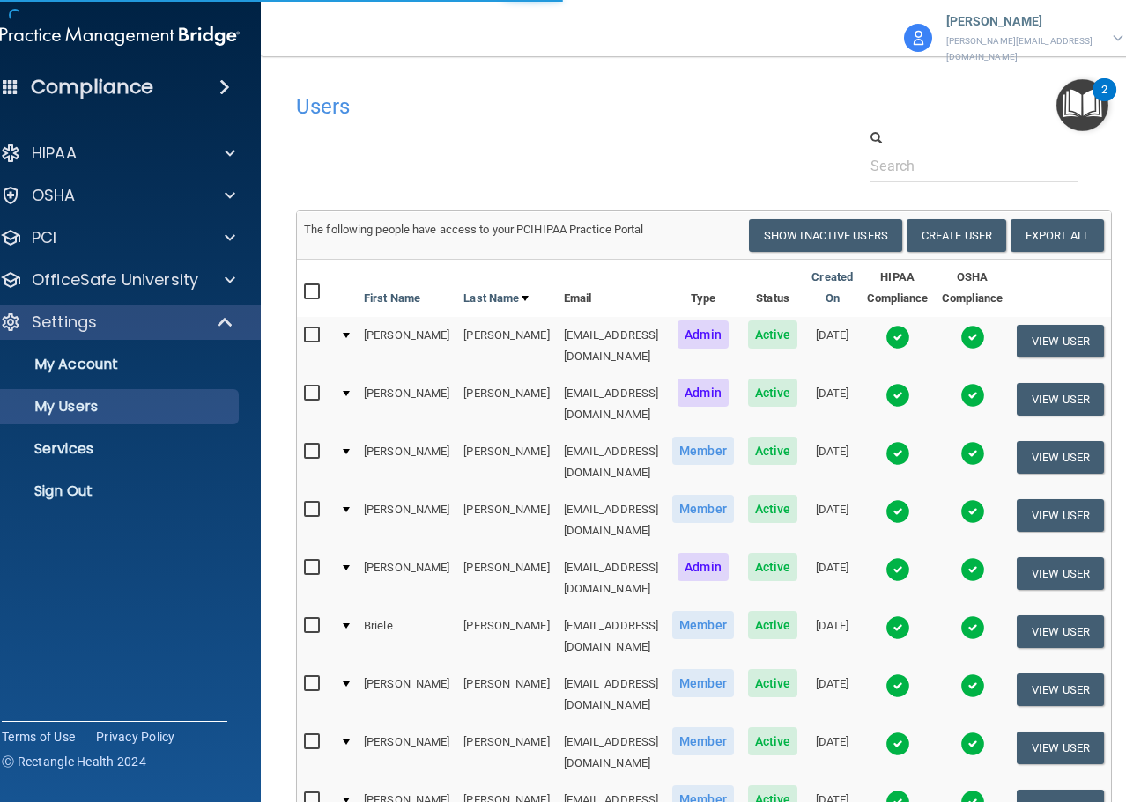
scroll to position [264, 0]
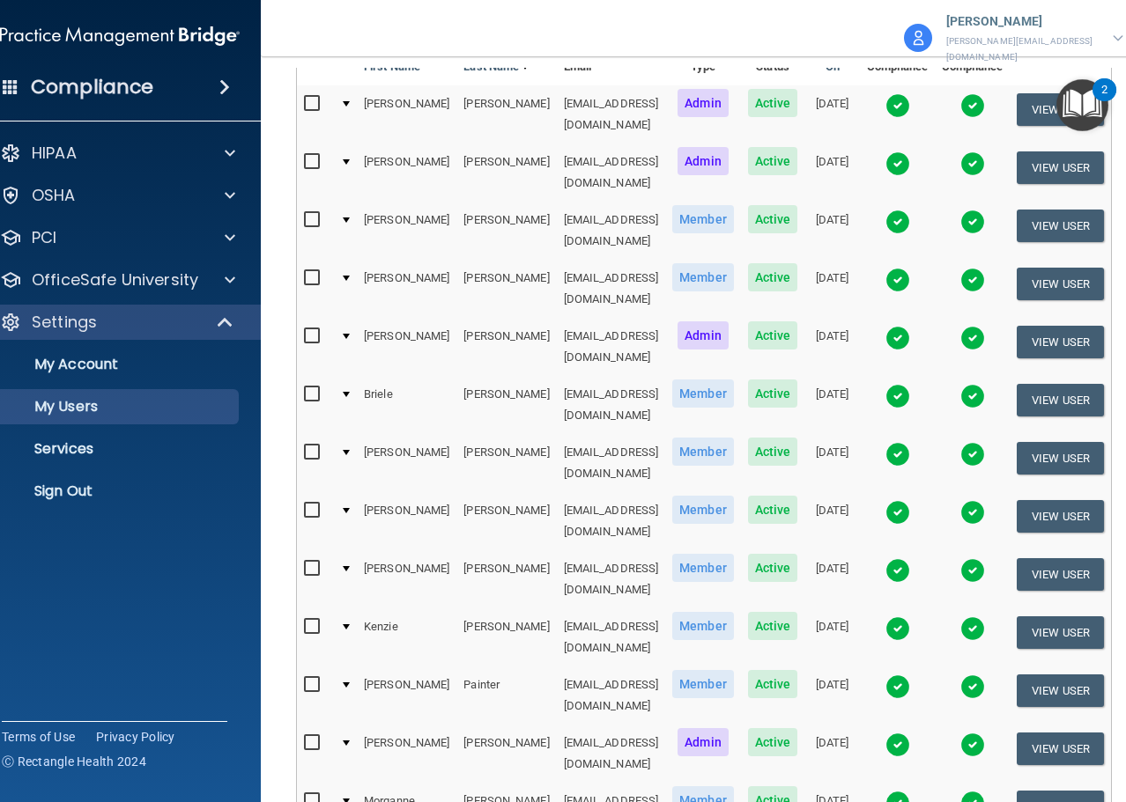
click at [304, 504] on input "checkbox" at bounding box center [314, 511] width 20 height 14
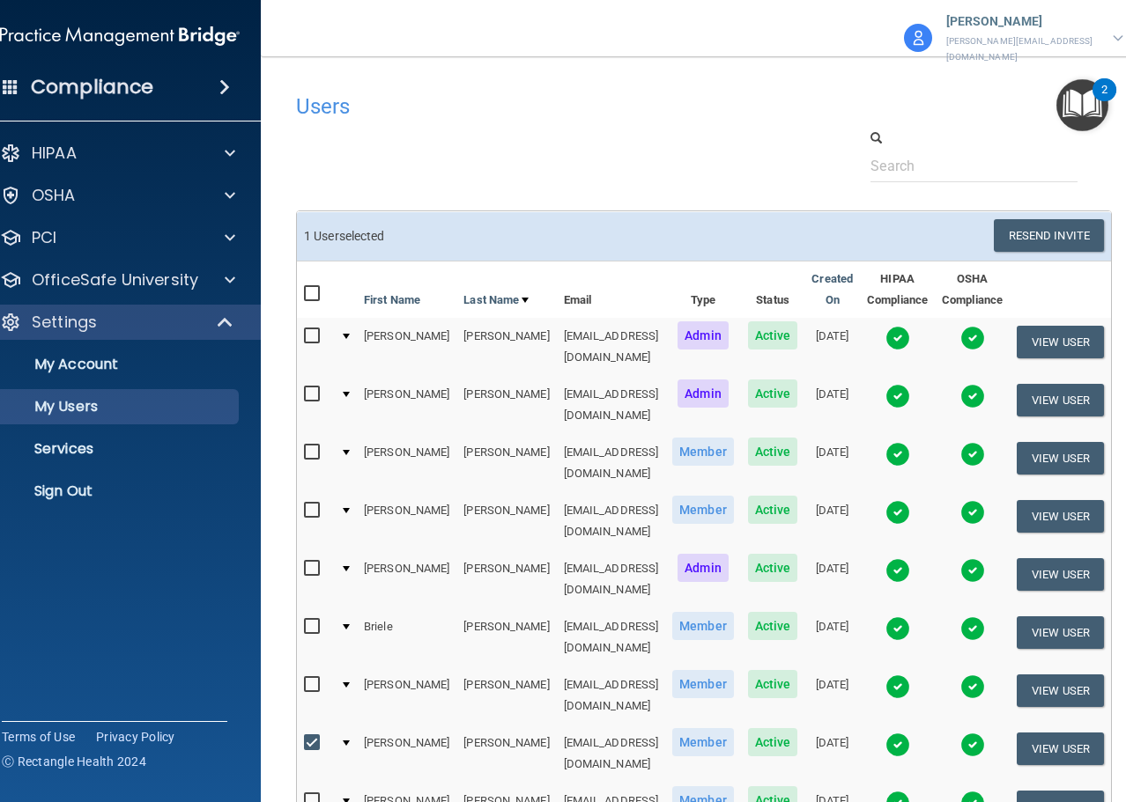
scroll to position [440, 0]
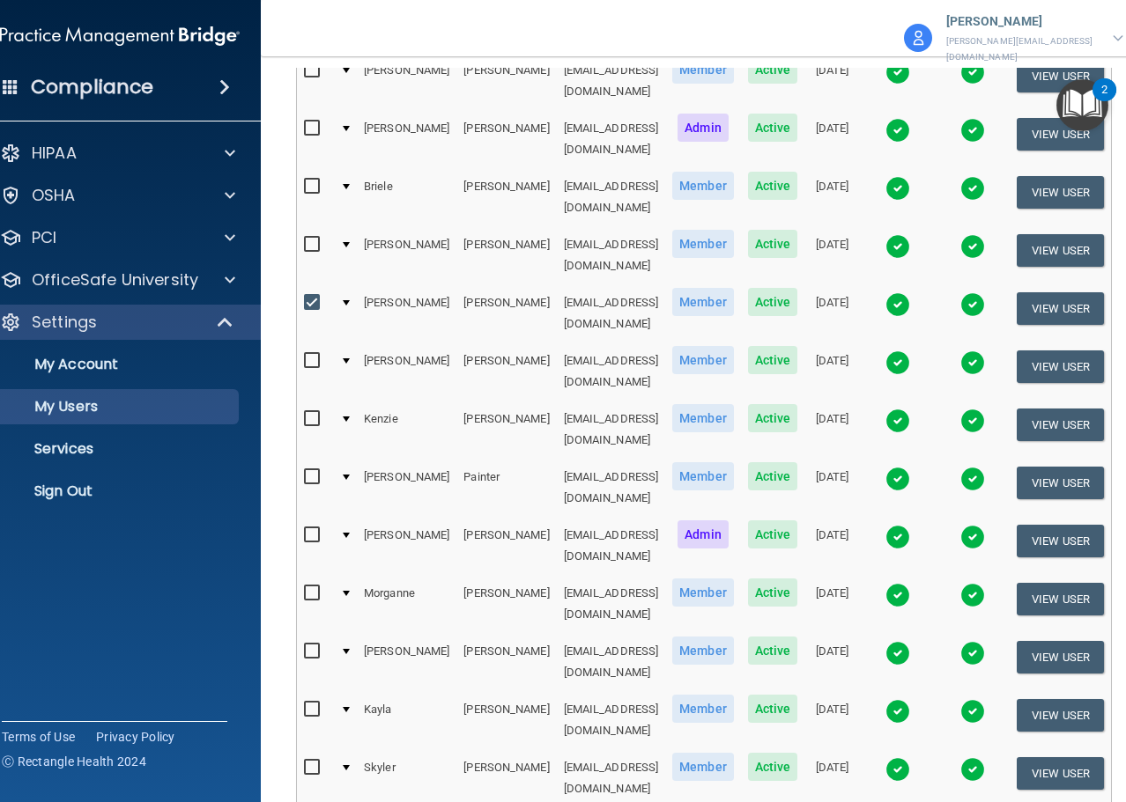
click at [304, 296] on input "checkbox" at bounding box center [314, 303] width 20 height 14
checkbox input "false"
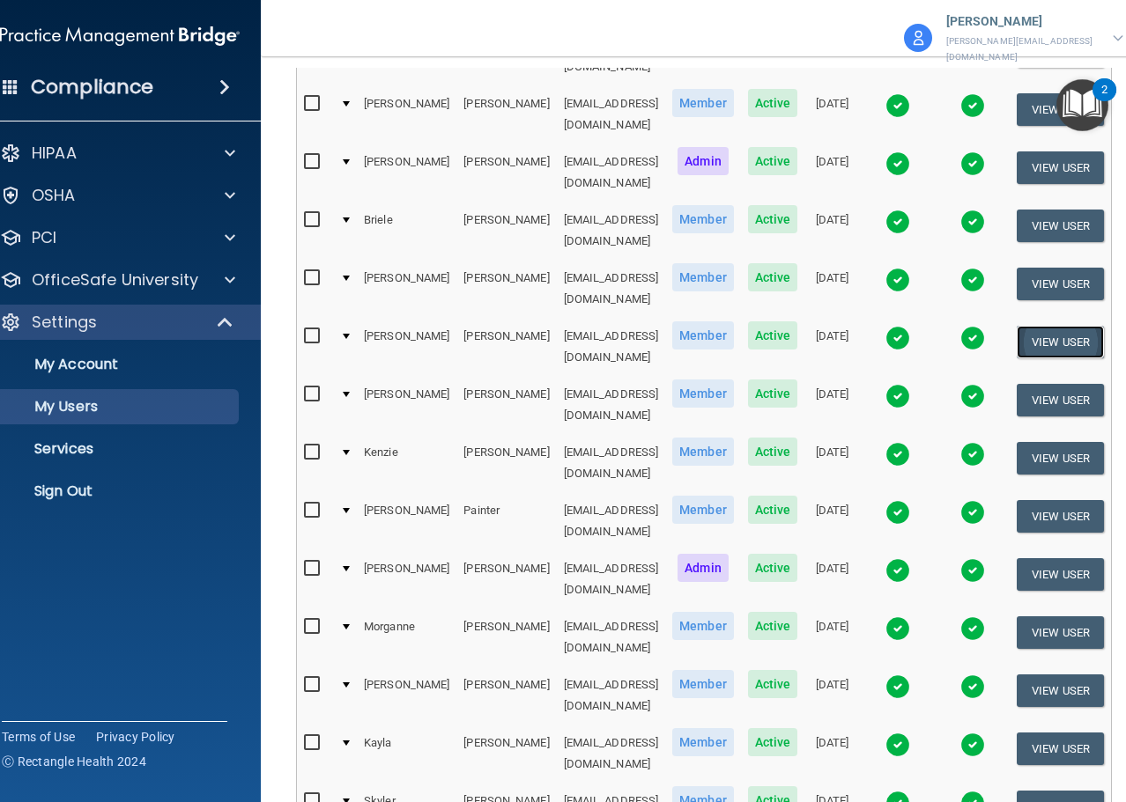
click at [1049, 326] on button "View User" at bounding box center [1059, 342] width 87 height 33
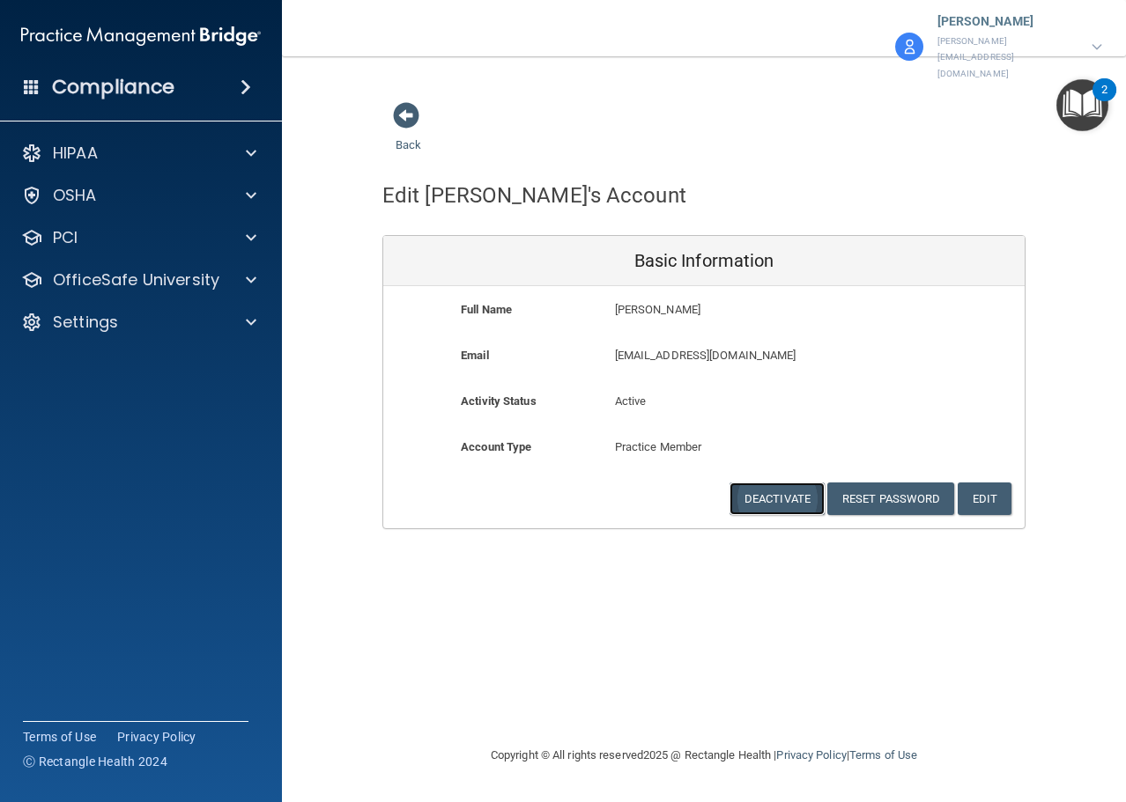
click at [779, 483] on button "Deactivate" at bounding box center [776, 499] width 95 height 33
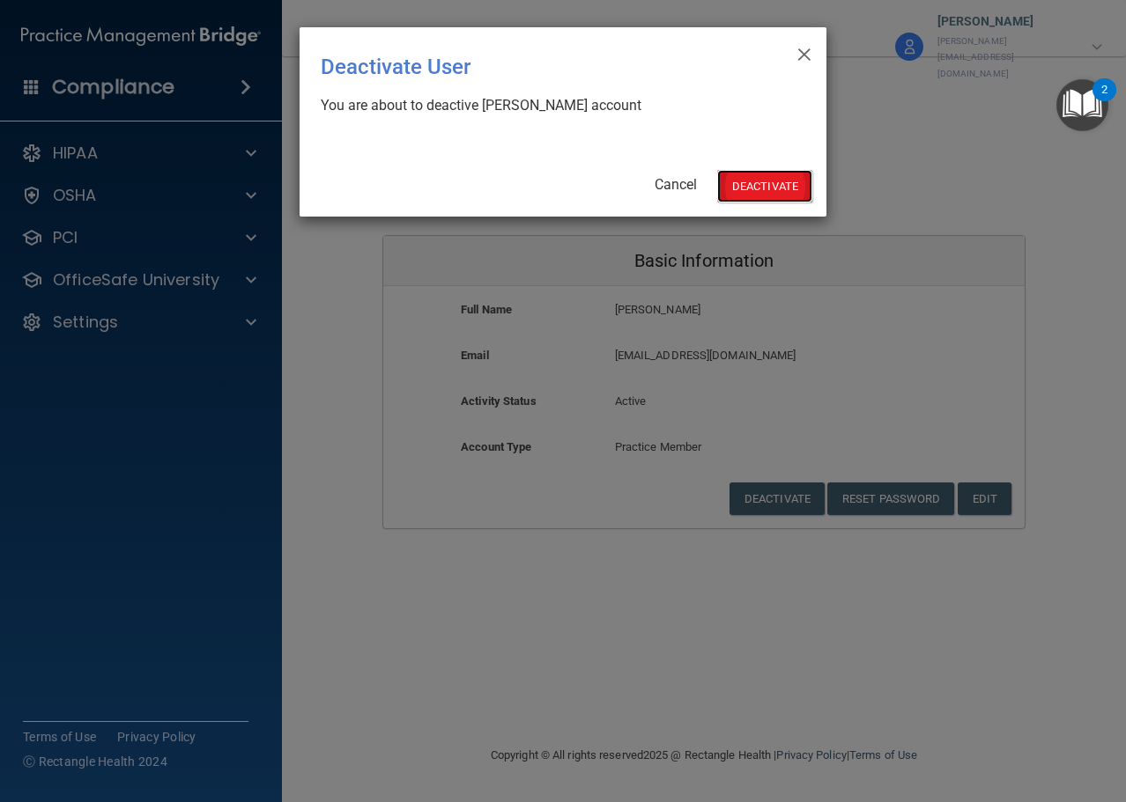
click at [732, 181] on button "Deactivate" at bounding box center [764, 186] width 95 height 33
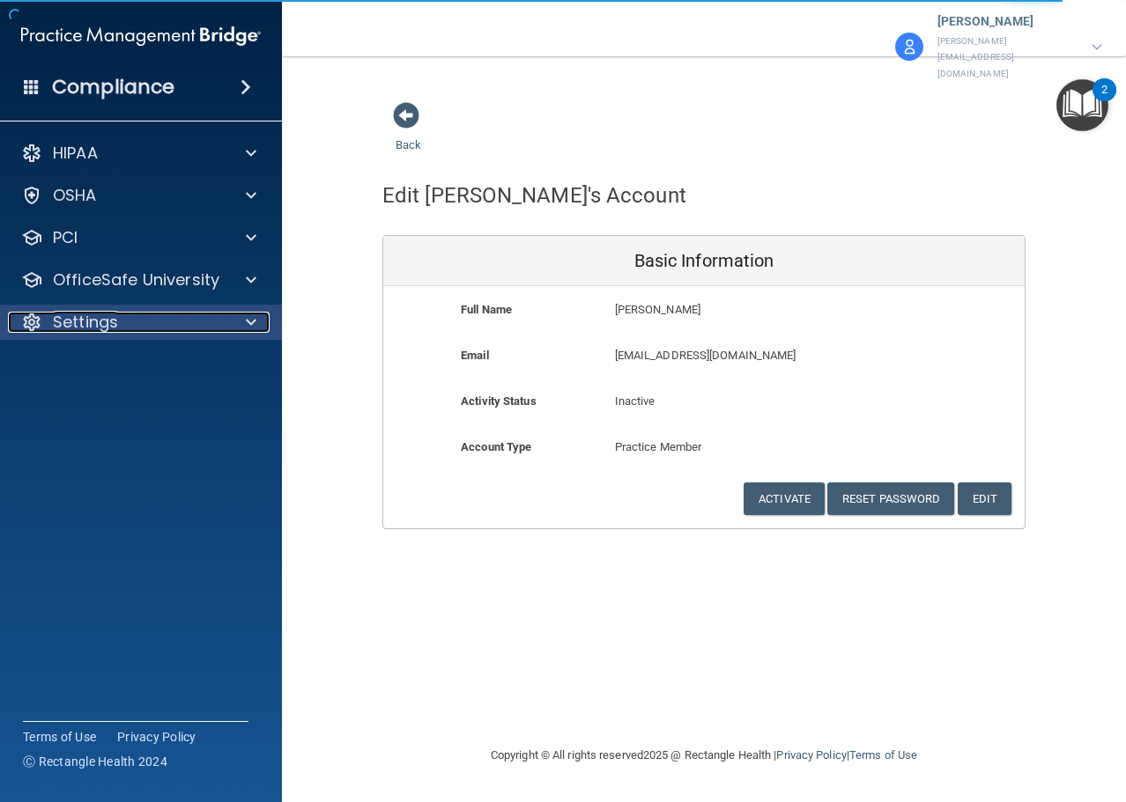
click at [73, 321] on p "Settings" at bounding box center [85, 322] width 65 height 21
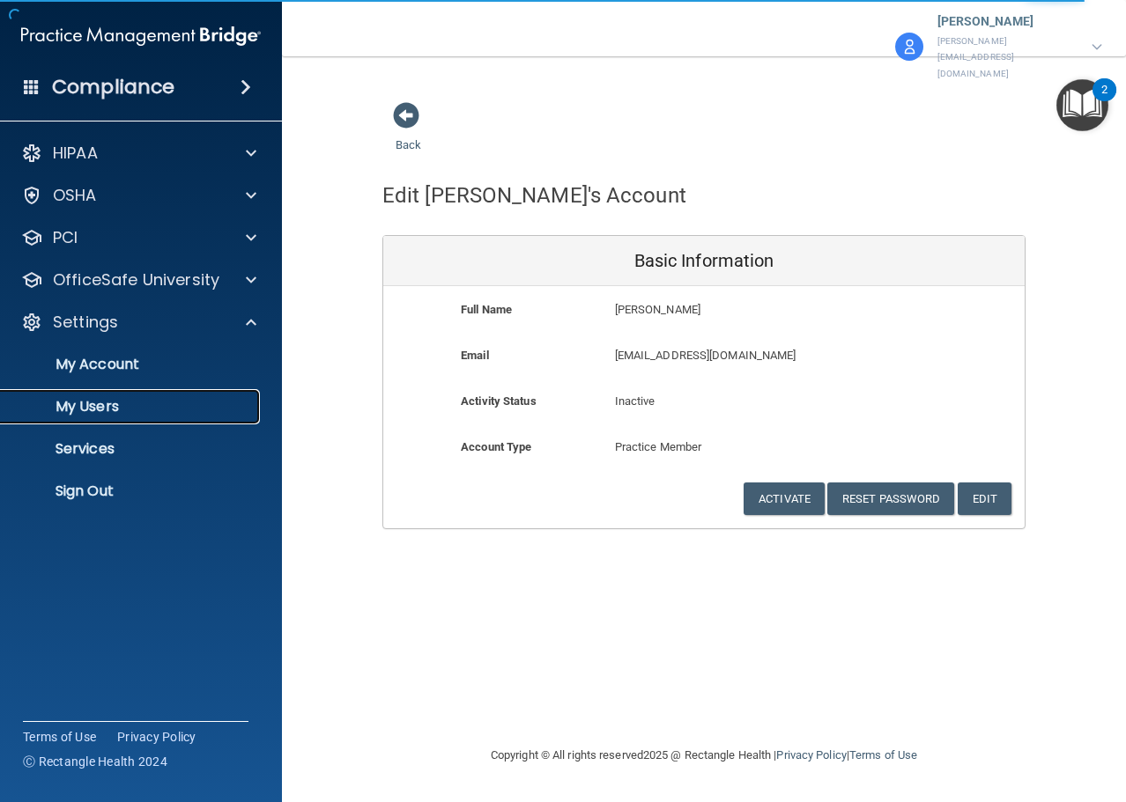
click at [75, 402] on p "My Users" at bounding box center [131, 407] width 240 height 18
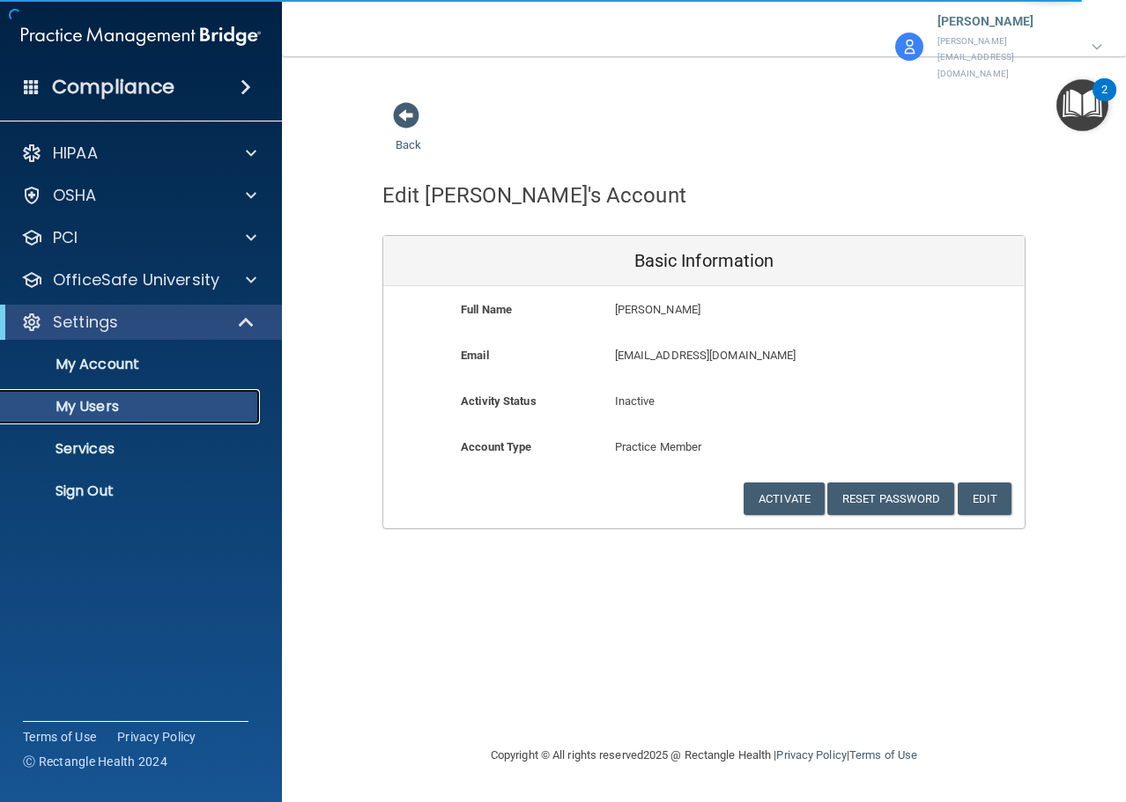
select select "20"
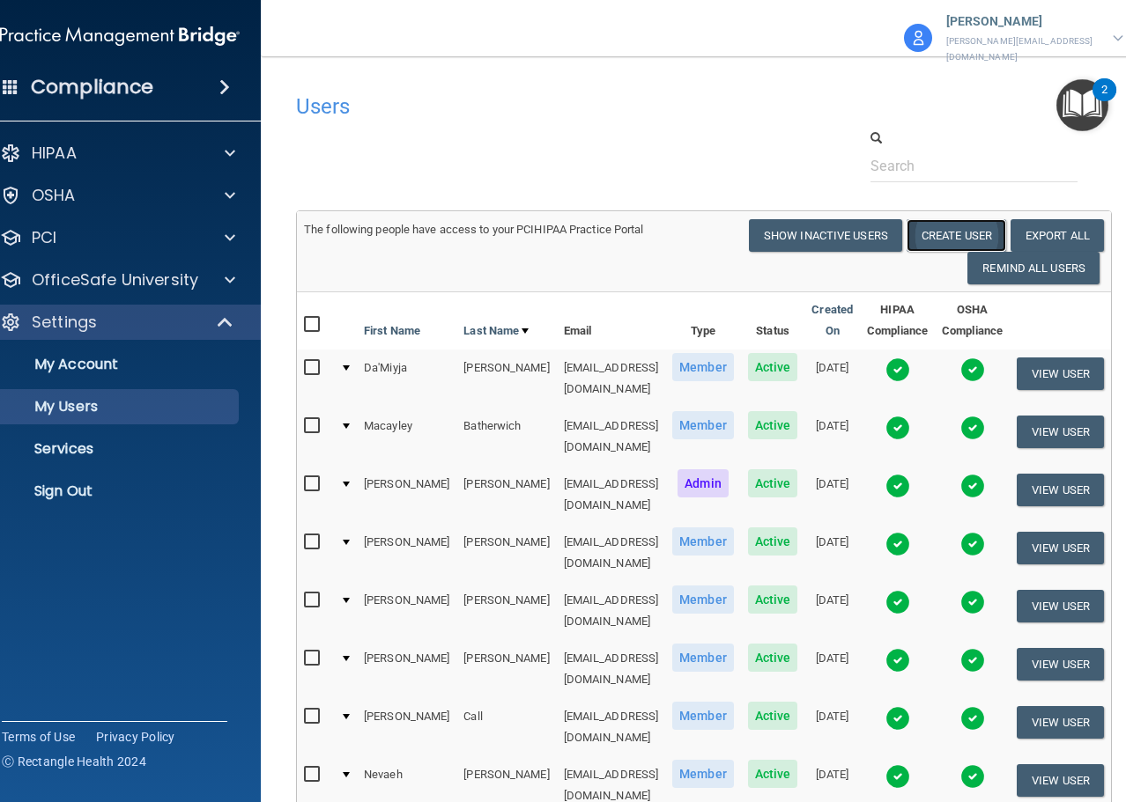
click at [961, 223] on button "Create User" at bounding box center [956, 235] width 100 height 33
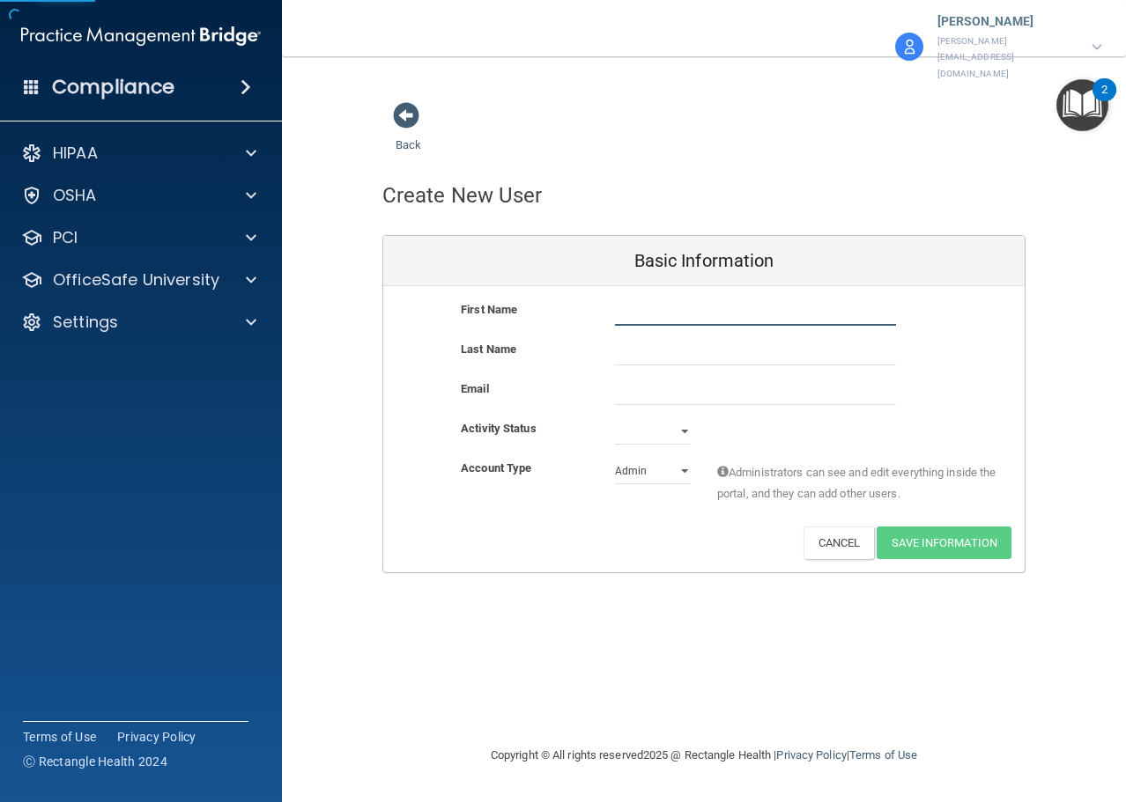
click at [683, 299] on input "text" at bounding box center [755, 312] width 281 height 26
type input "Alyson"
type input "Sergent"
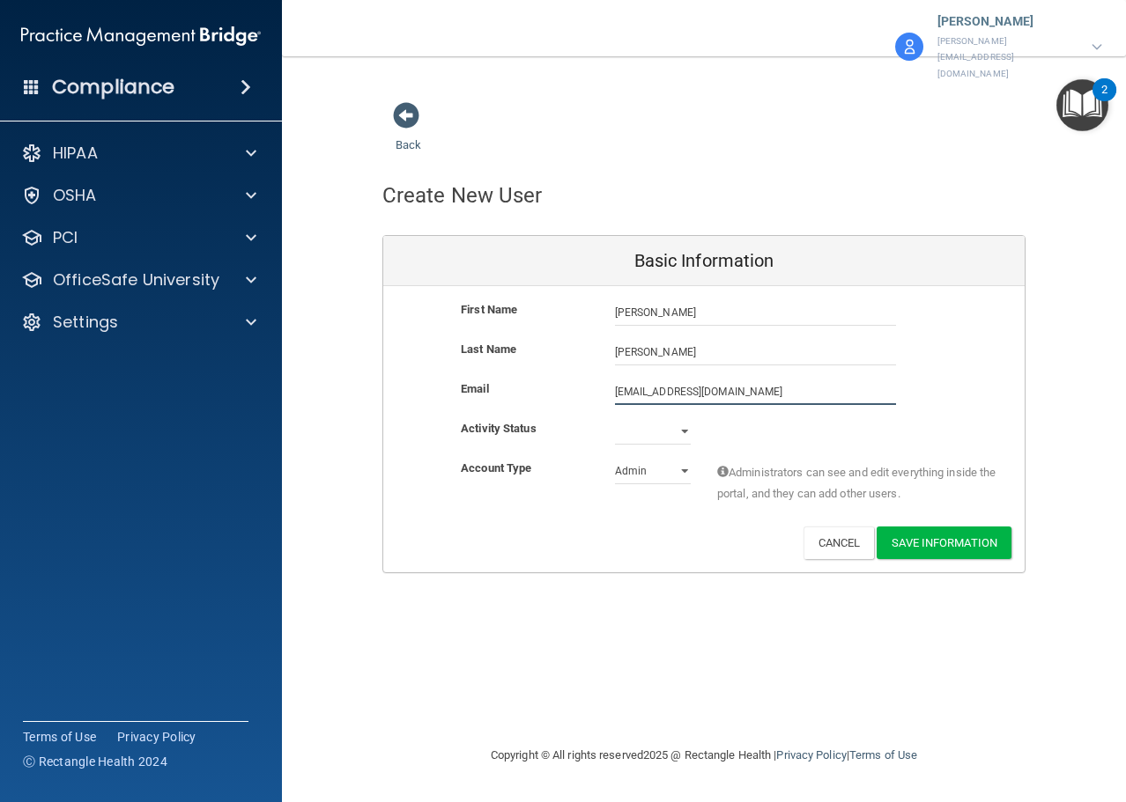
type input "asergent.drholmes@gmail.com"
click at [642, 421] on div "Activity Status Active Inactive" at bounding box center [703, 438] width 641 height 40
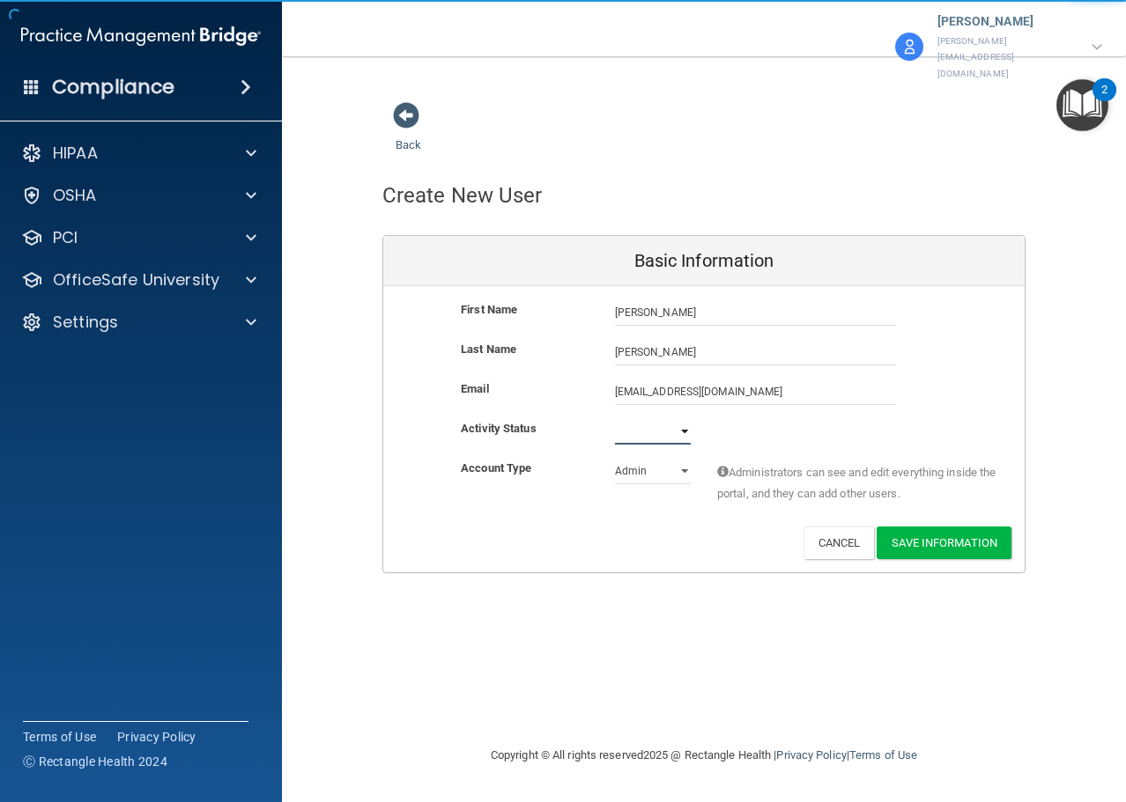
click at [642, 418] on select "Active Inactive" at bounding box center [653, 431] width 76 height 26
select select "active"
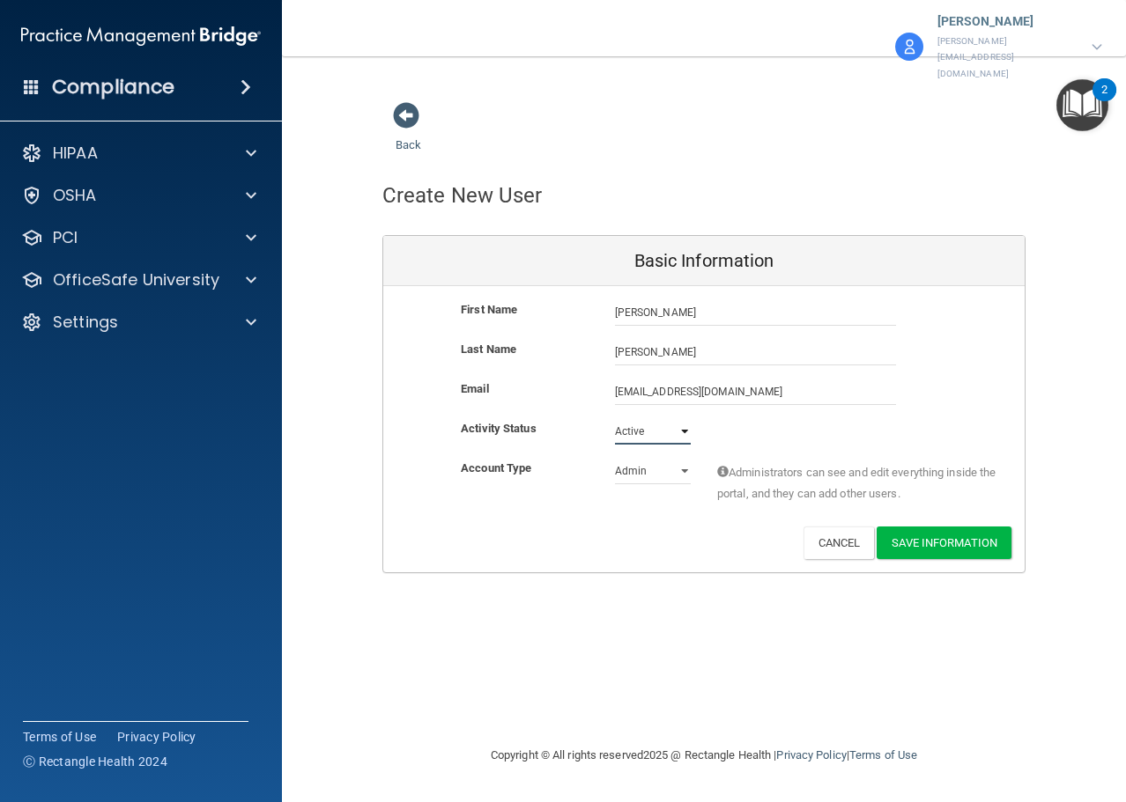
click at [615, 418] on select "Active Inactive" at bounding box center [653, 431] width 76 height 26
click at [659, 458] on select "Admin Member" at bounding box center [653, 471] width 76 height 26
select select "practice_member"
click at [615, 458] on select "Admin Member" at bounding box center [653, 471] width 76 height 26
click at [943, 527] on button "Save Information" at bounding box center [943, 543] width 135 height 33
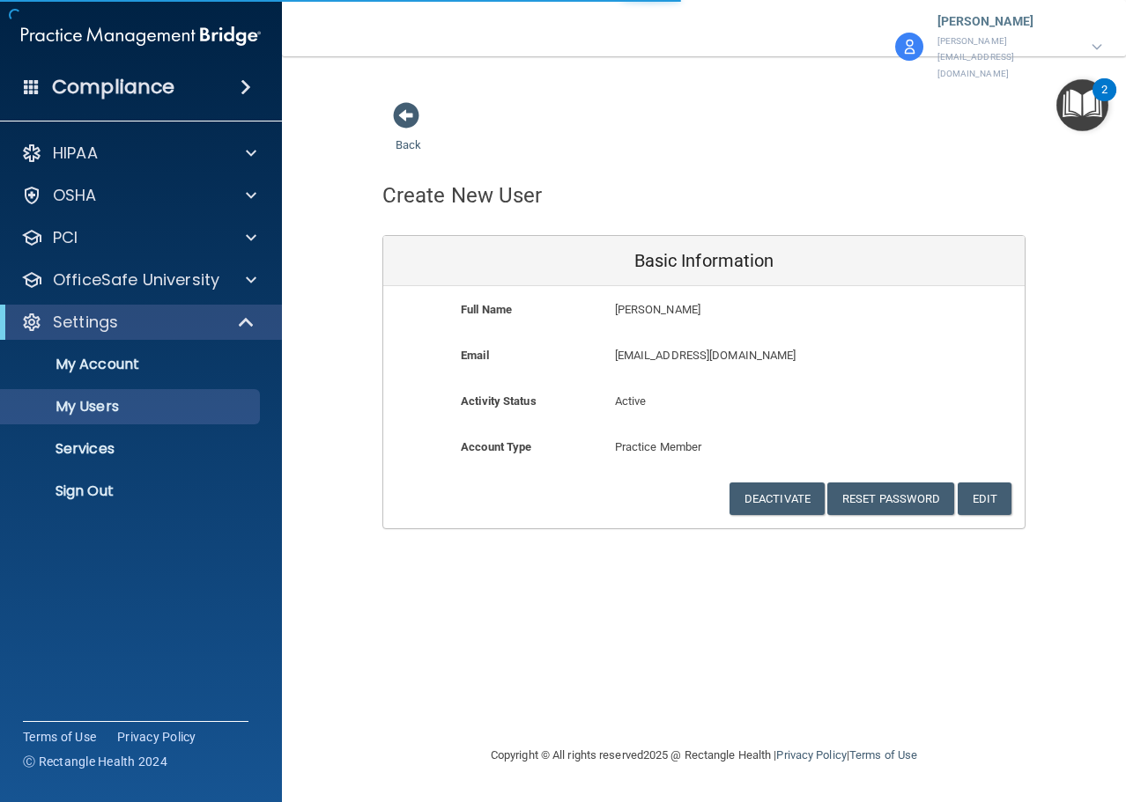
select select "20"
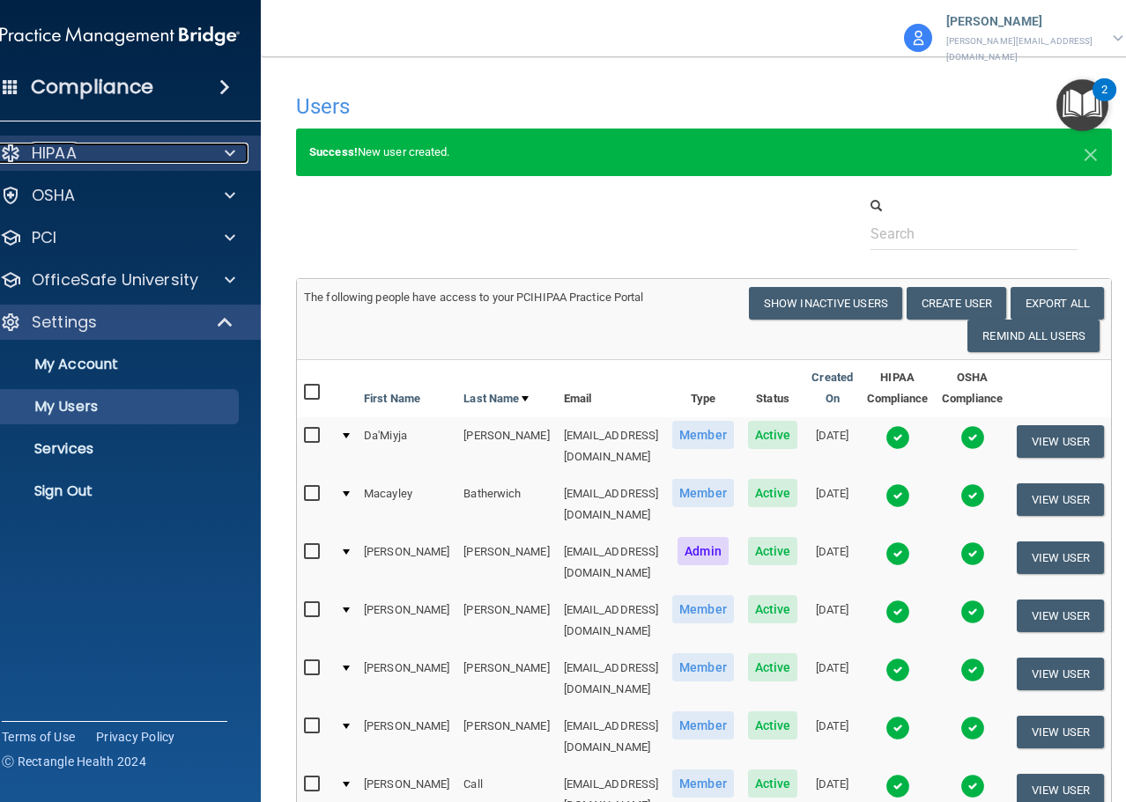
click at [65, 162] on div "HIPAA" at bounding box center [96, 153] width 218 height 21
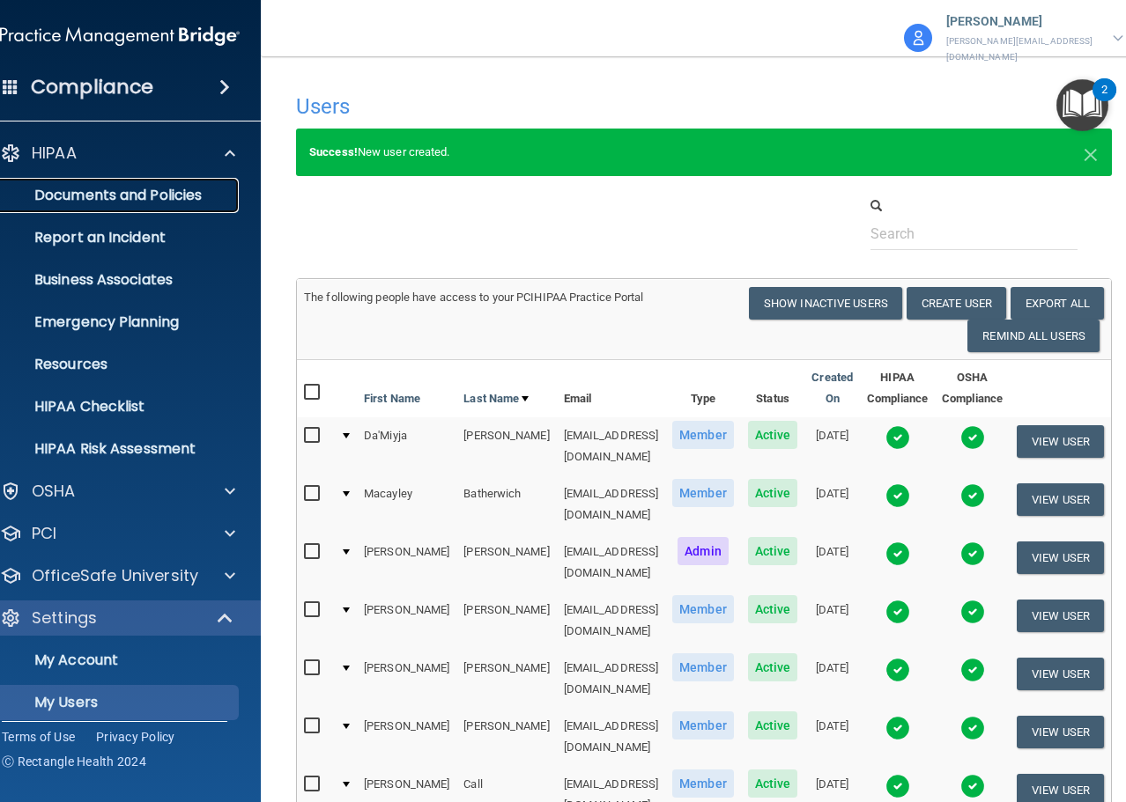
click at [45, 190] on p "Documents and Policies" at bounding box center [110, 196] width 240 height 18
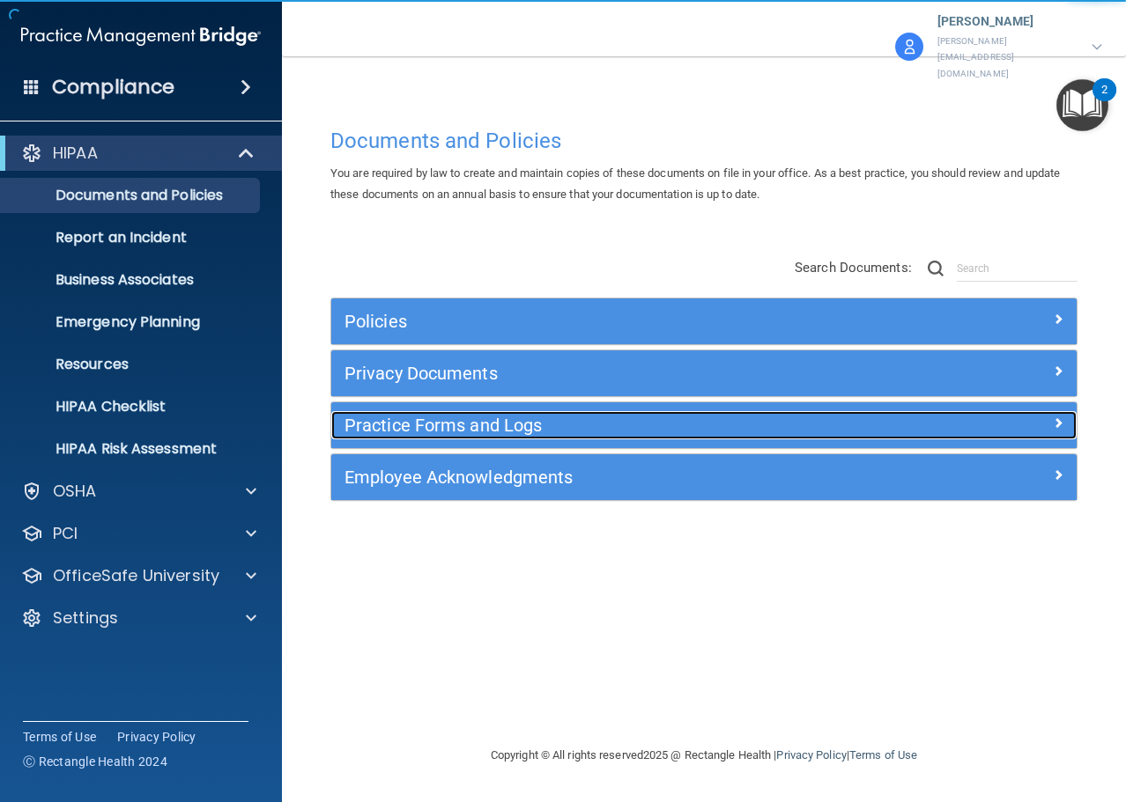
click at [927, 411] on div "Practice Forms and Logs" at bounding box center [703, 425] width 745 height 28
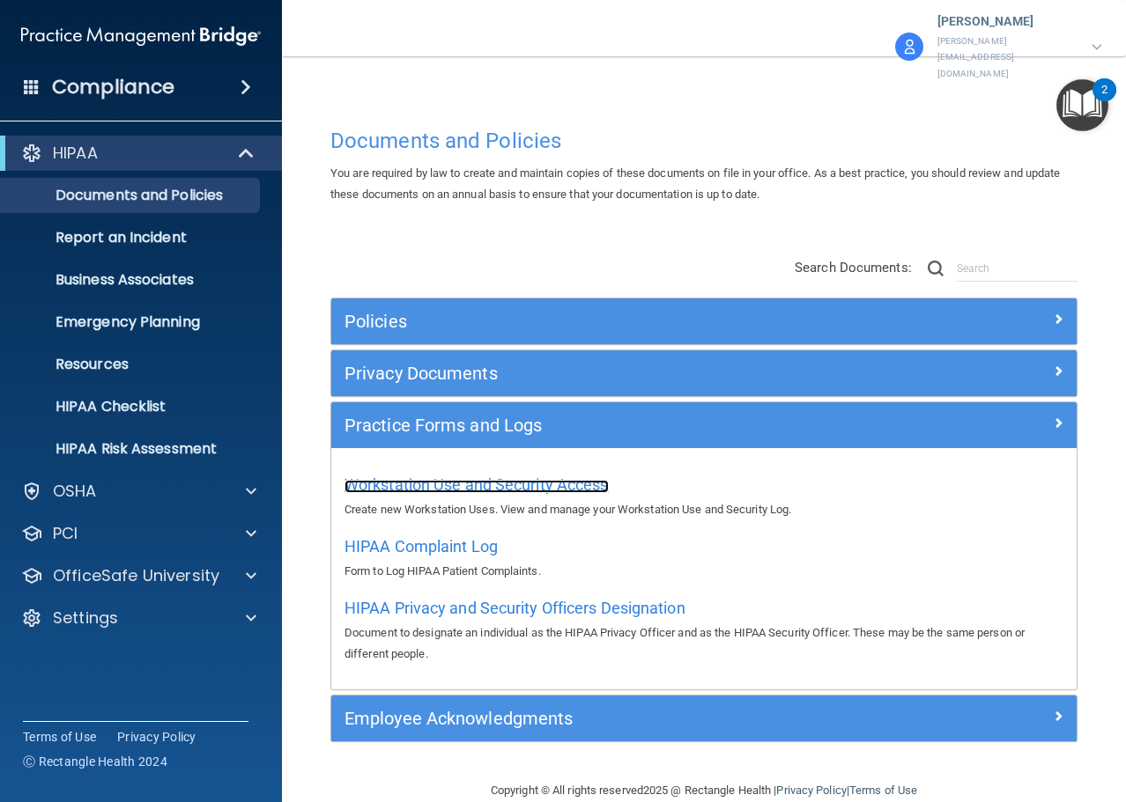
click at [477, 476] on span "Workstation Use and Security Access" at bounding box center [476, 485] width 264 height 18
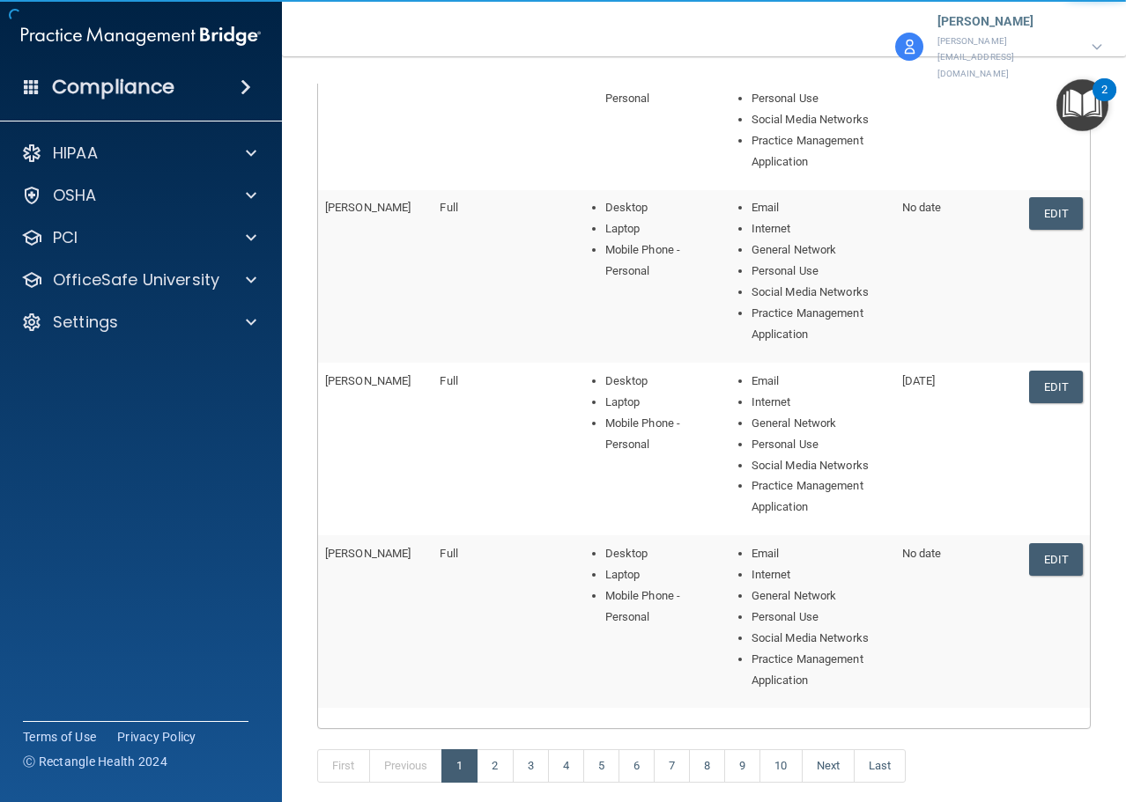
scroll to position [666, 0]
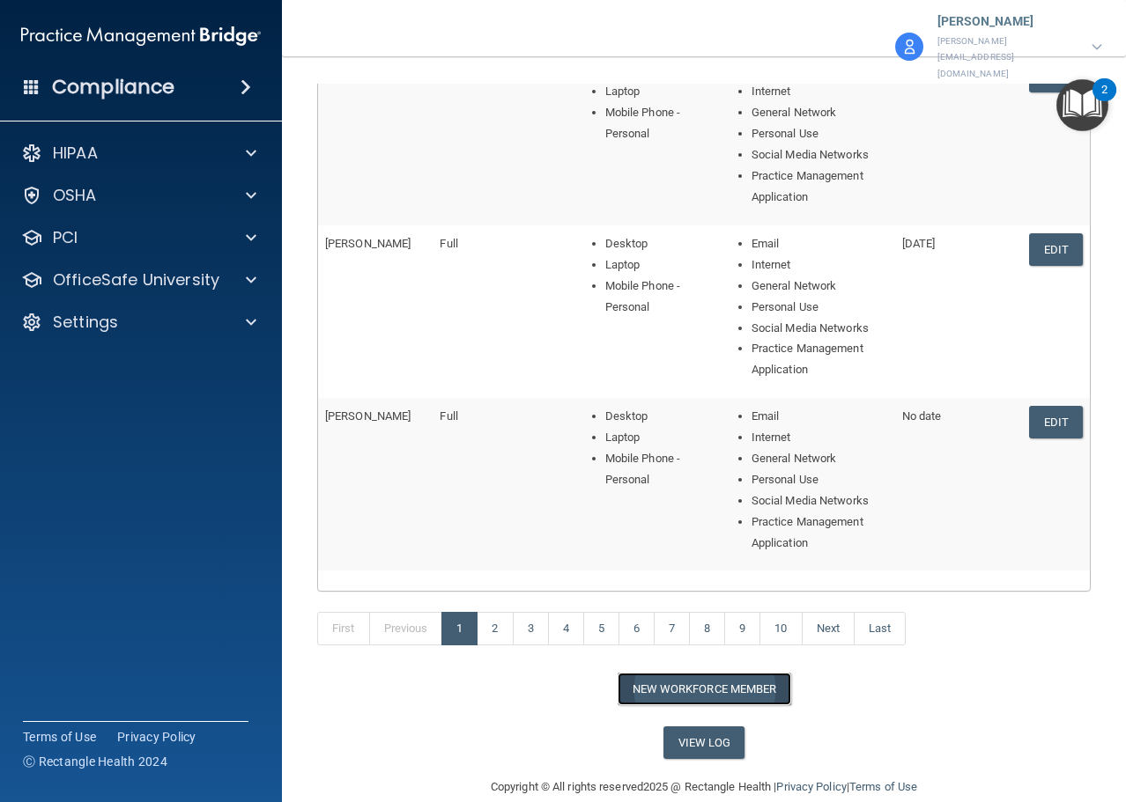
click at [683, 673] on button "New Workforce Member" at bounding box center [704, 689] width 174 height 33
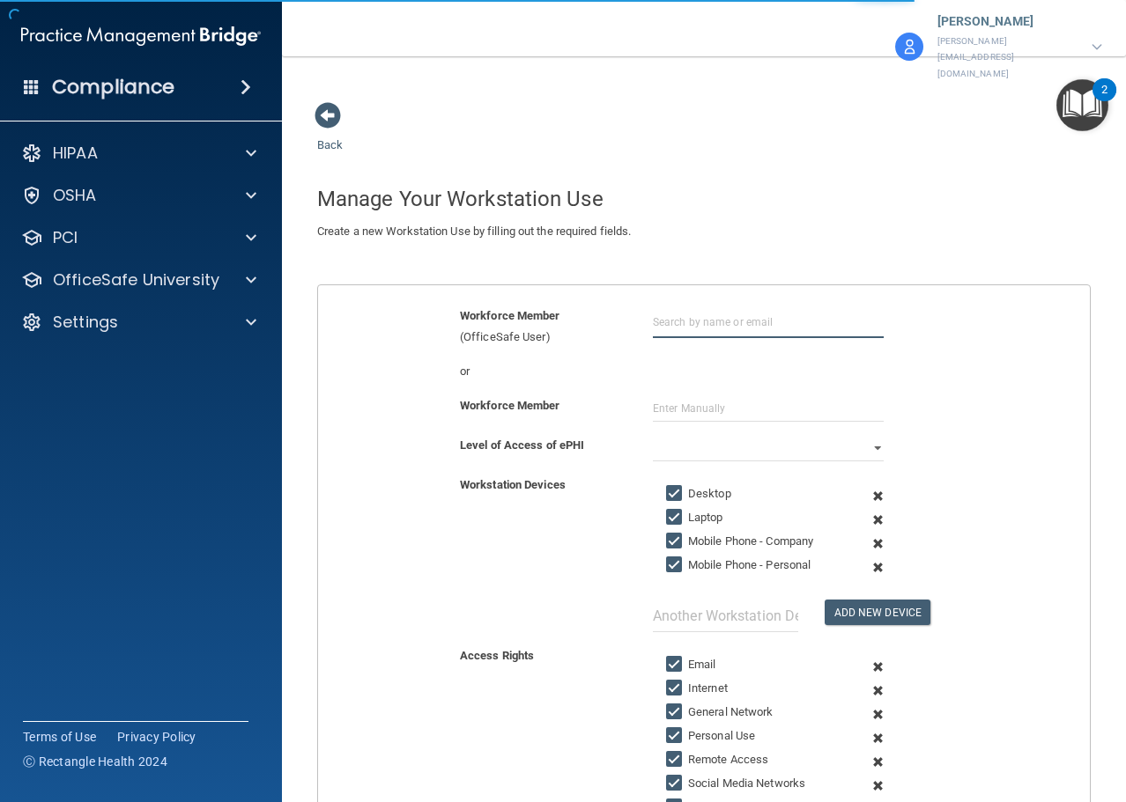
click at [691, 306] on input "text" at bounding box center [768, 322] width 231 height 33
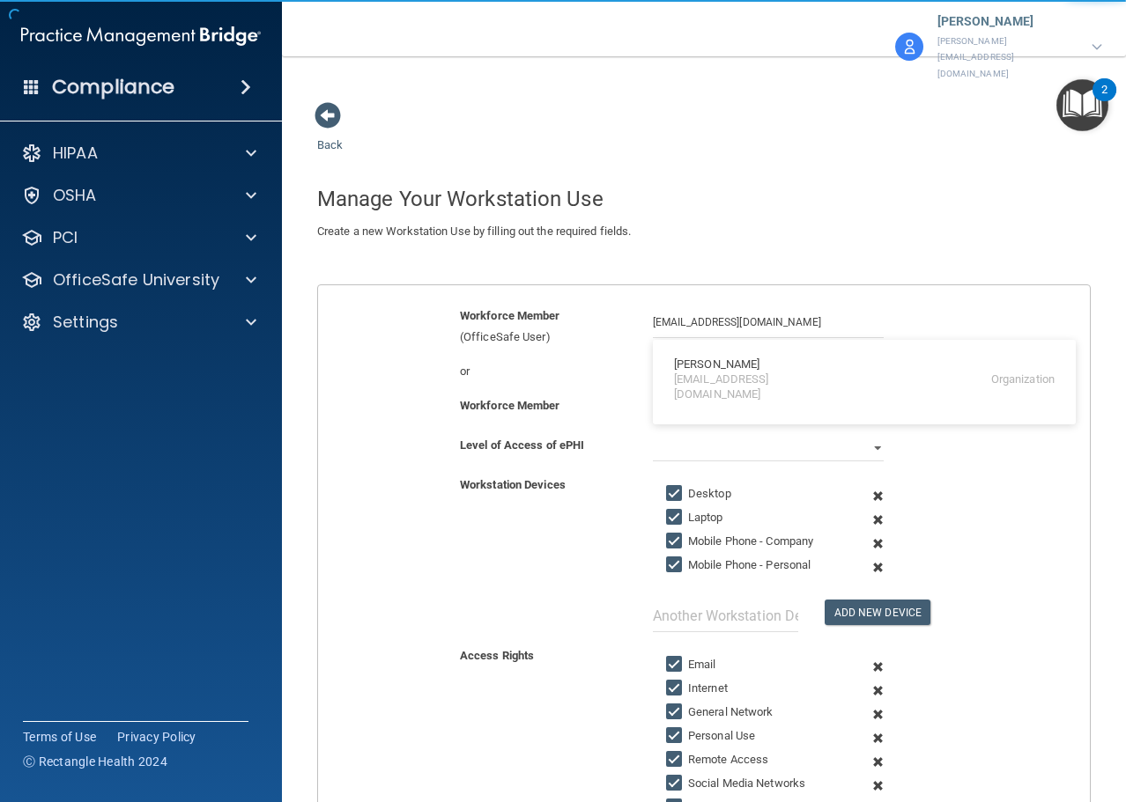
click at [694, 442] on div "Level of Access of ePHI Full Limited None" at bounding box center [704, 455] width 798 height 40
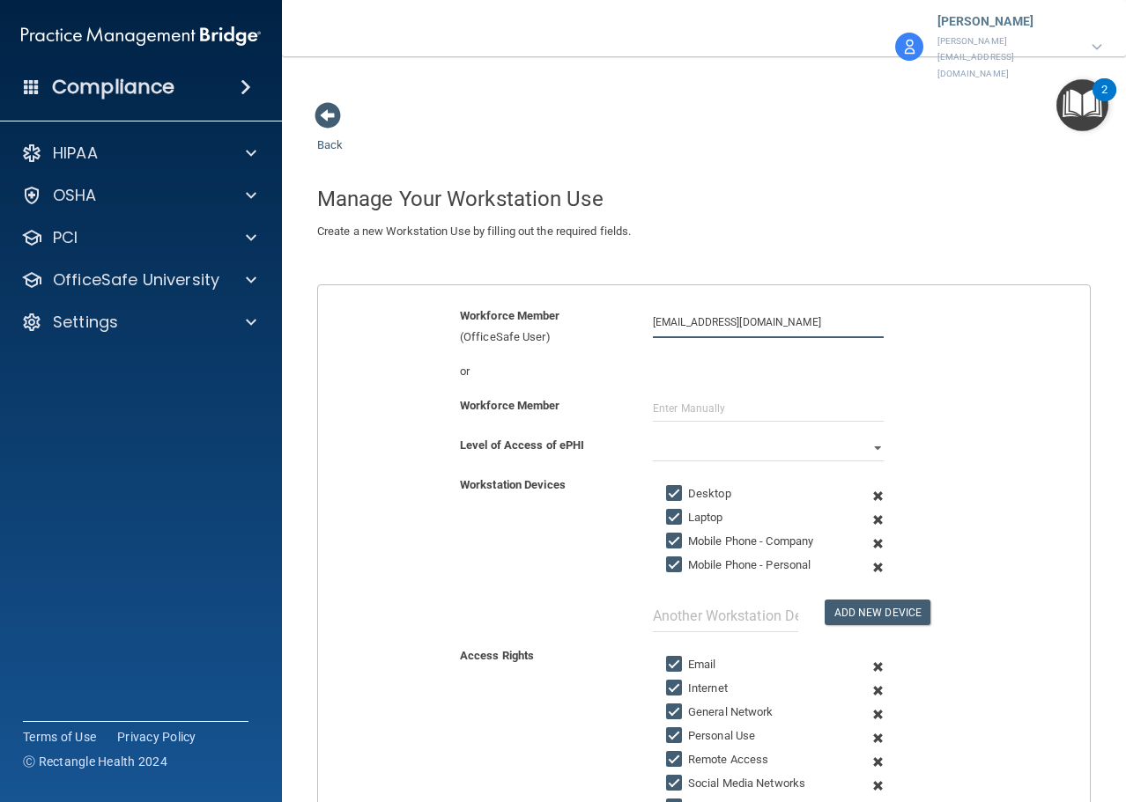
click at [810, 306] on input "asergent.drholmes@gmail.com" at bounding box center [768, 322] width 231 height 33
click at [749, 373] on div "asergent.drholmes@gmail.com" at bounding box center [750, 388] width 152 height 30
type input "Alyson Sergent"
click at [715, 435] on select "Full Limited None" at bounding box center [768, 448] width 231 height 26
select select "0"
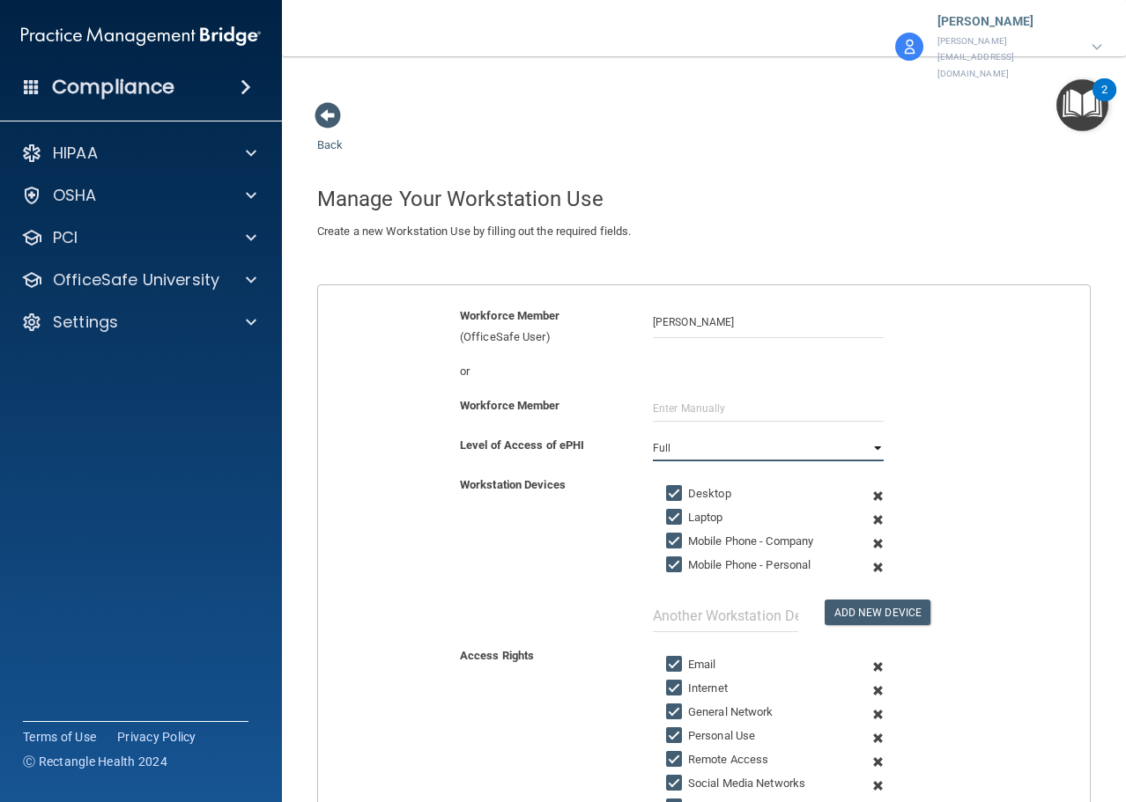
click at [653, 435] on select "Full Limited None" at bounding box center [768, 448] width 231 height 26
click at [668, 535] on input "Mobile Phone - Company" at bounding box center [676, 542] width 20 height 14
checkbox input "false"
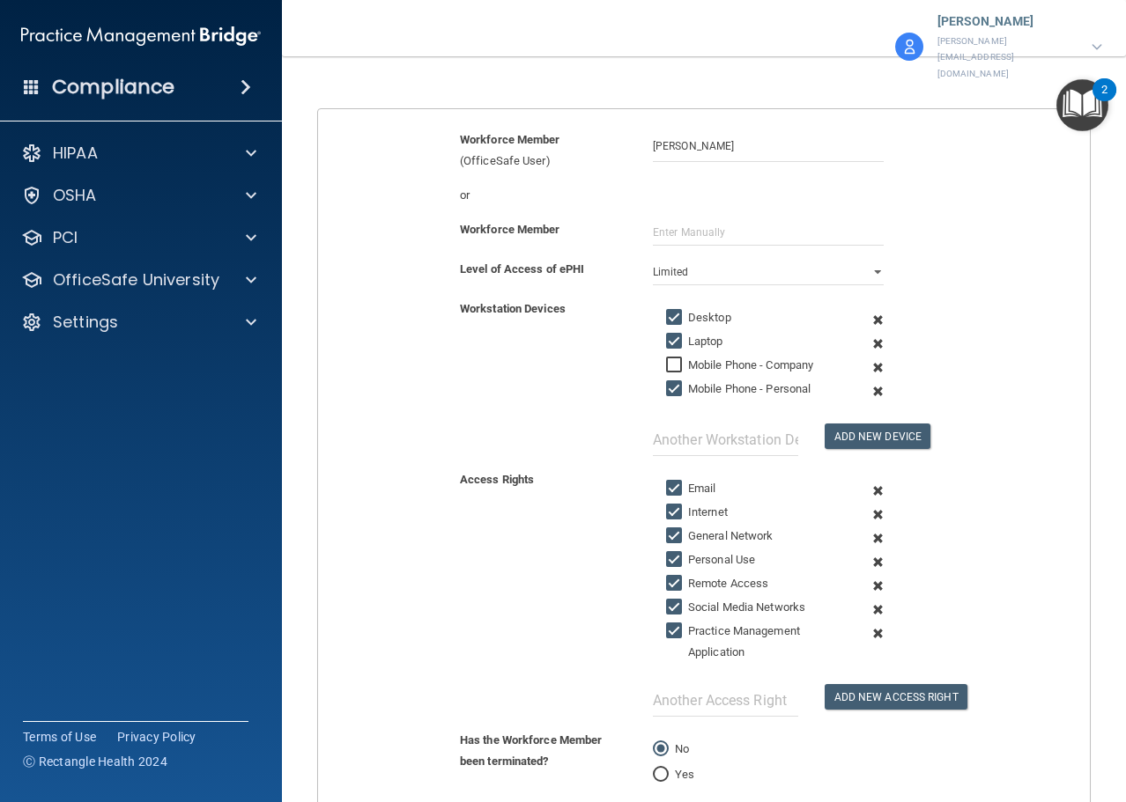
click at [670, 577] on input "Remote Access" at bounding box center [676, 584] width 20 height 14
checkbox input "false"
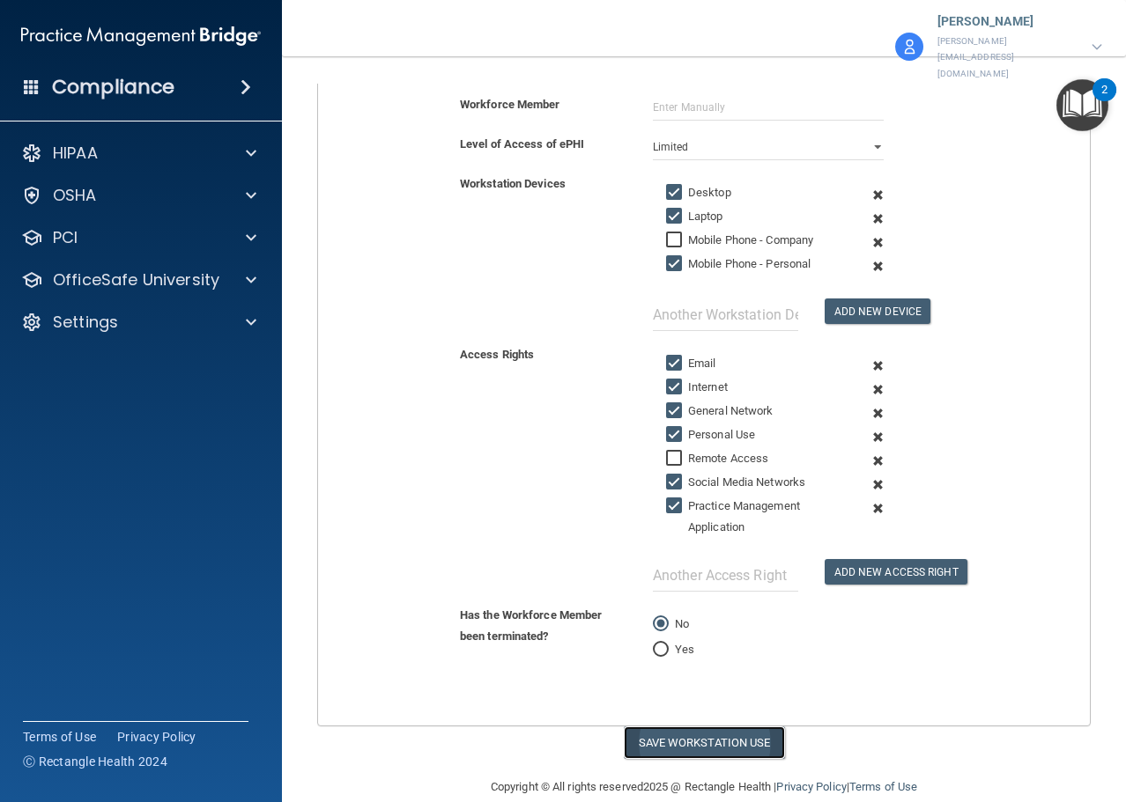
click at [737, 727] on button "Save Workstation Use" at bounding box center [704, 743] width 161 height 33
select select "? string:Full ?"
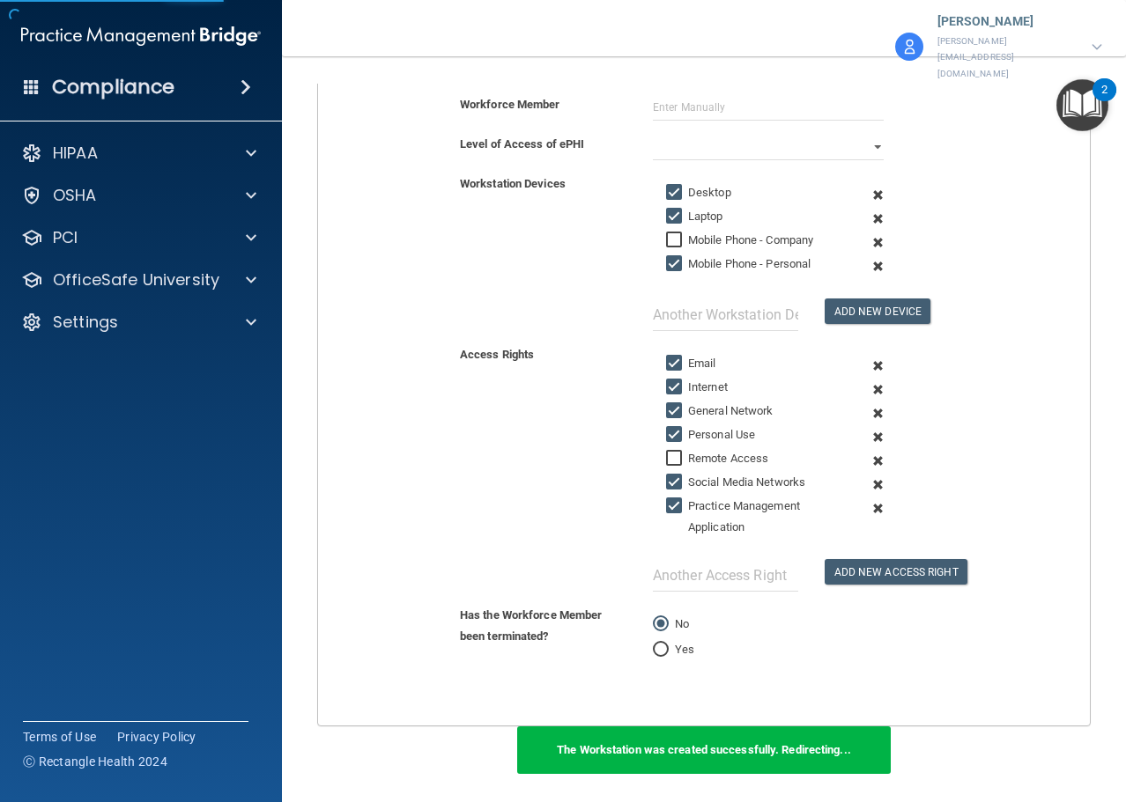
scroll to position [631, 0]
